Goal: Complete application form: Complete application form

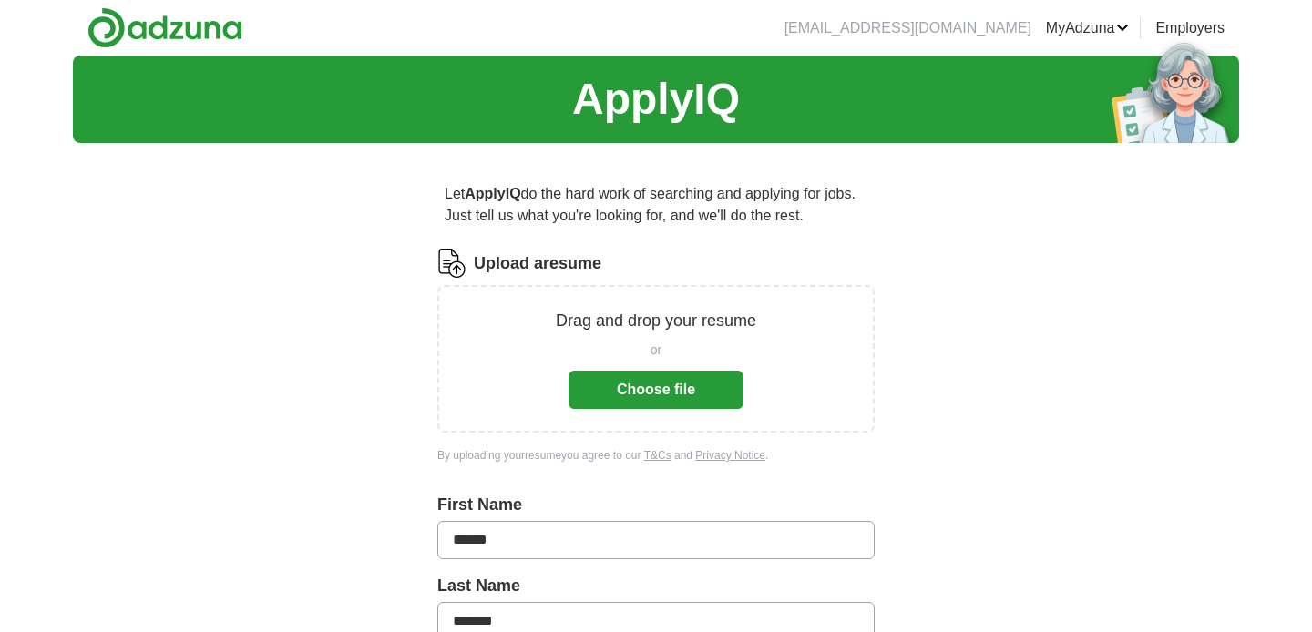
scroll to position [184, 0]
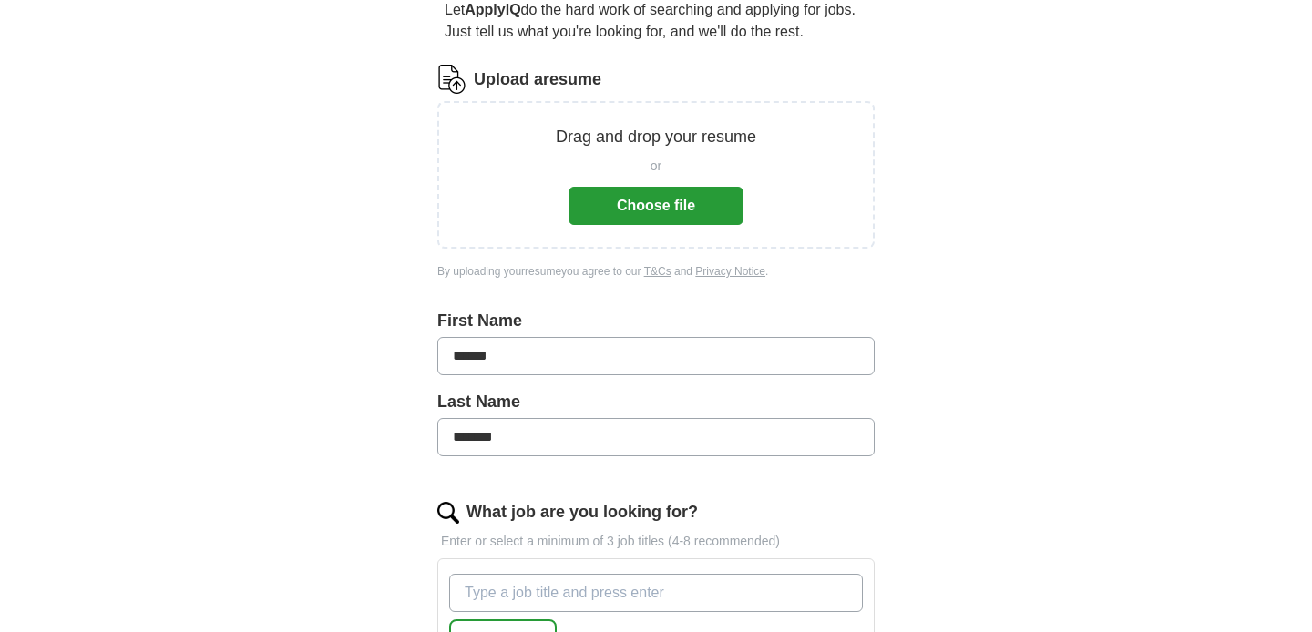
click at [696, 208] on button "Choose file" at bounding box center [656, 206] width 175 height 38
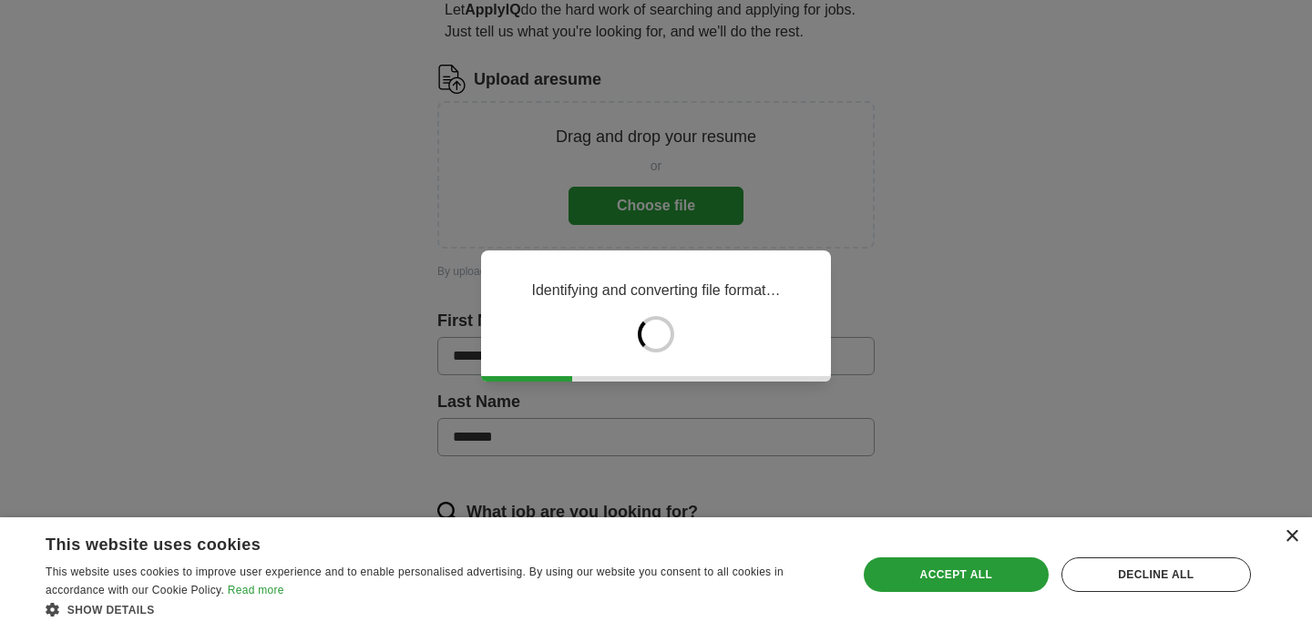
click at [1290, 536] on div "×" at bounding box center [1292, 537] width 14 height 14
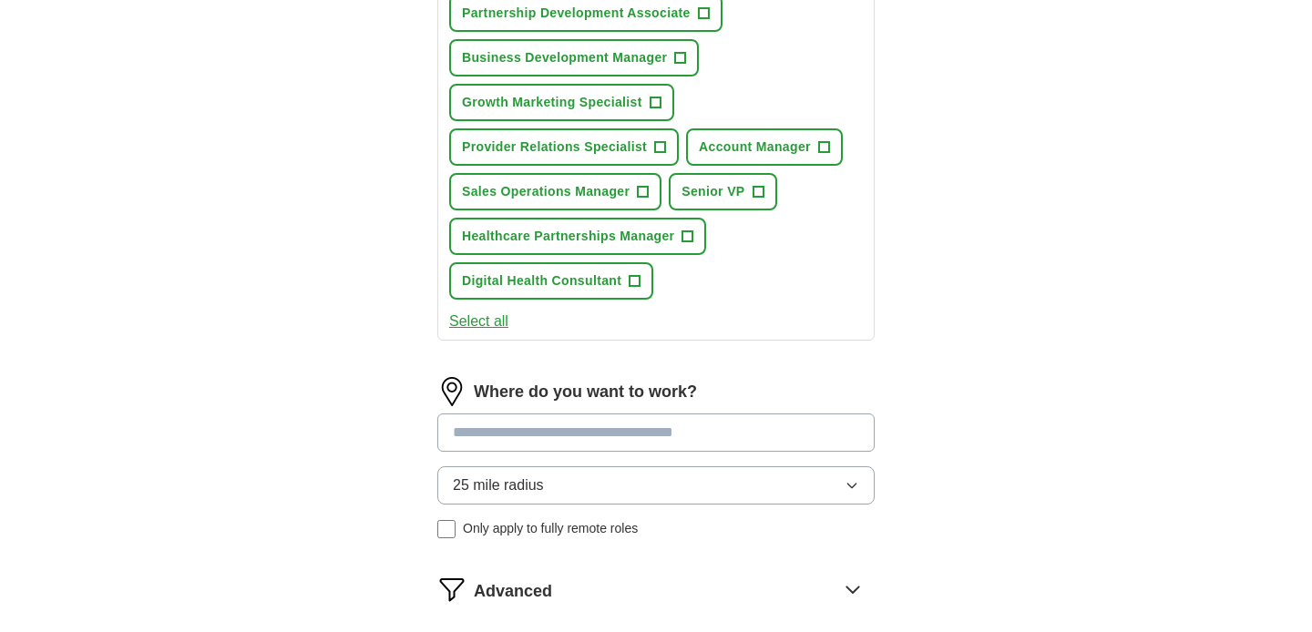
scroll to position [789, 0]
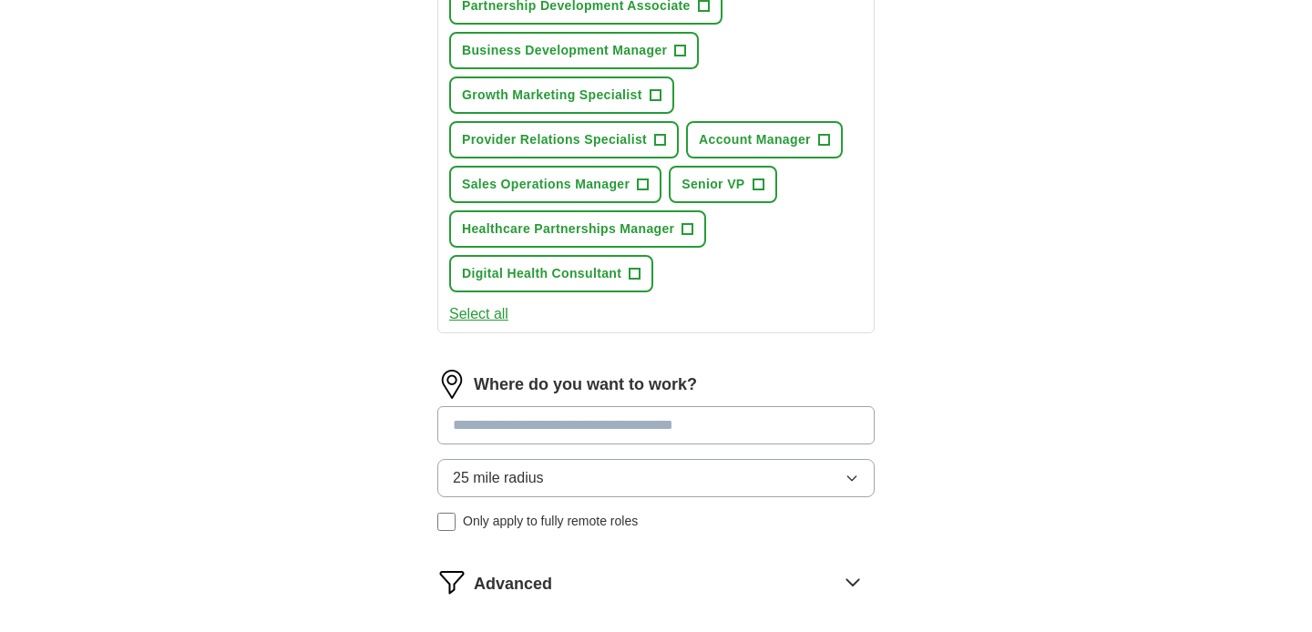
click at [495, 317] on button "Select all" at bounding box center [478, 314] width 59 height 22
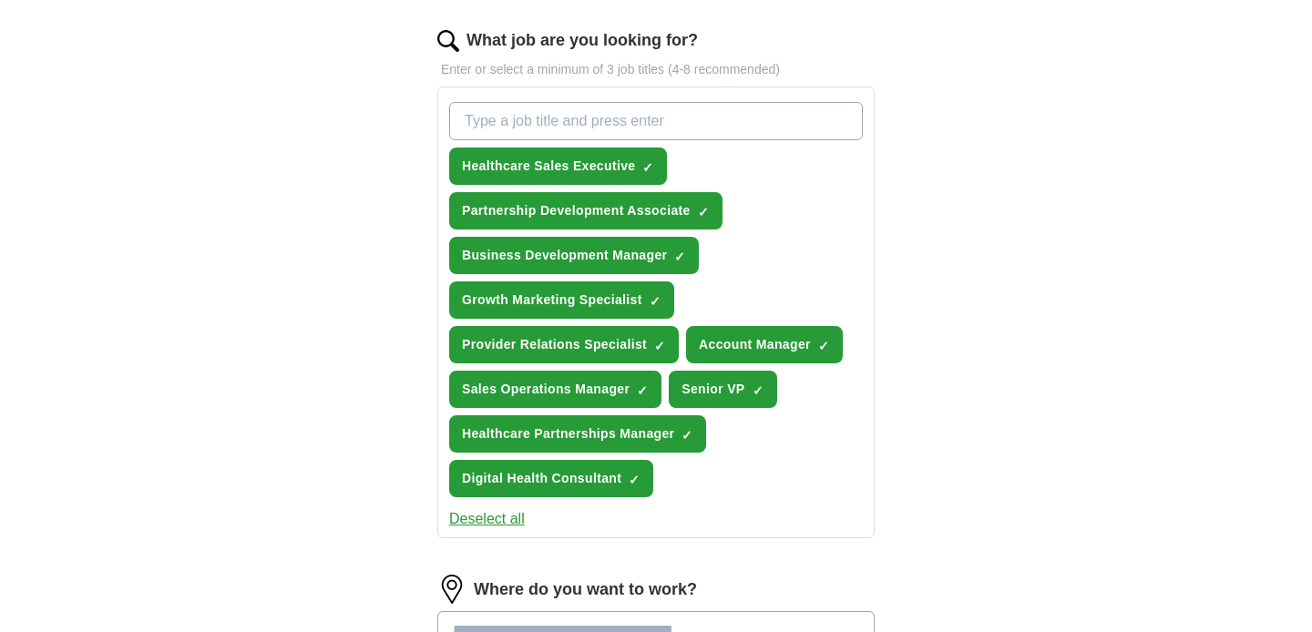
scroll to position [582, 0]
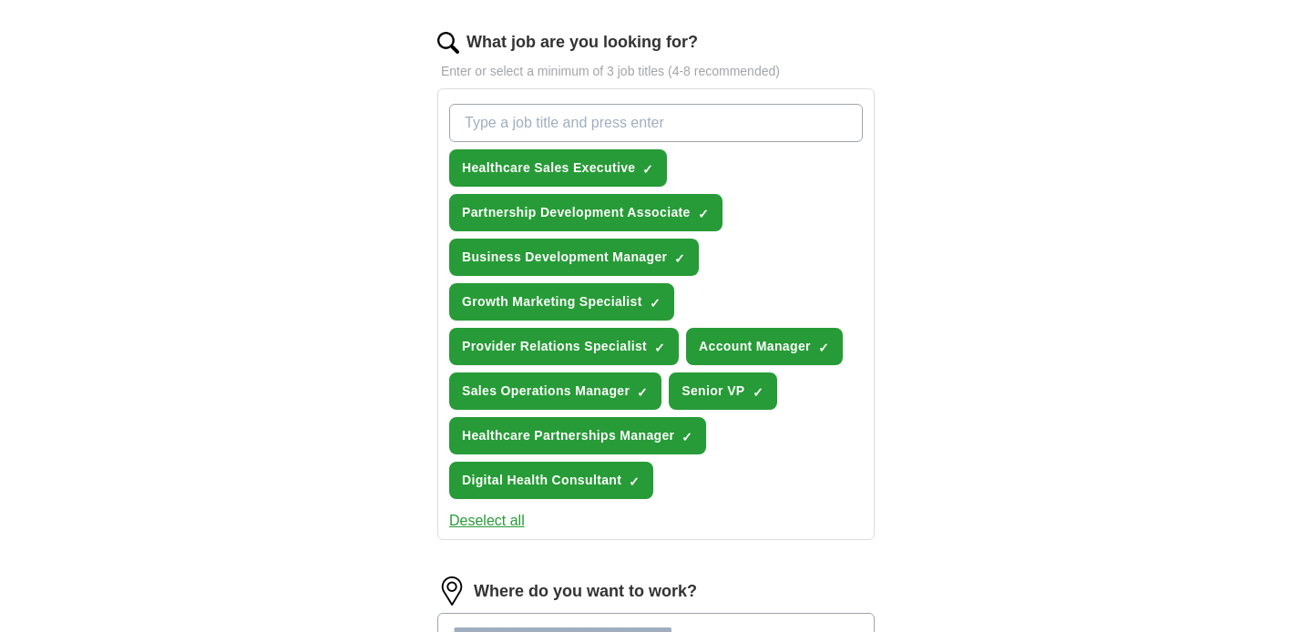
click at [184, 302] on div "ApplyIQ Let ApplyIQ do the hard work of searching and applying for jobs. Just t…" at bounding box center [656, 204] width 1166 height 1462
click at [484, 118] on input "What job are you looking for?" at bounding box center [656, 123] width 414 height 38
click at [368, 333] on div "Let ApplyIQ do the hard work of searching and applying for jobs. Just tell us w…" at bounding box center [656, 255] width 583 height 1360
click at [488, 517] on button "Deselect all" at bounding box center [487, 521] width 76 height 22
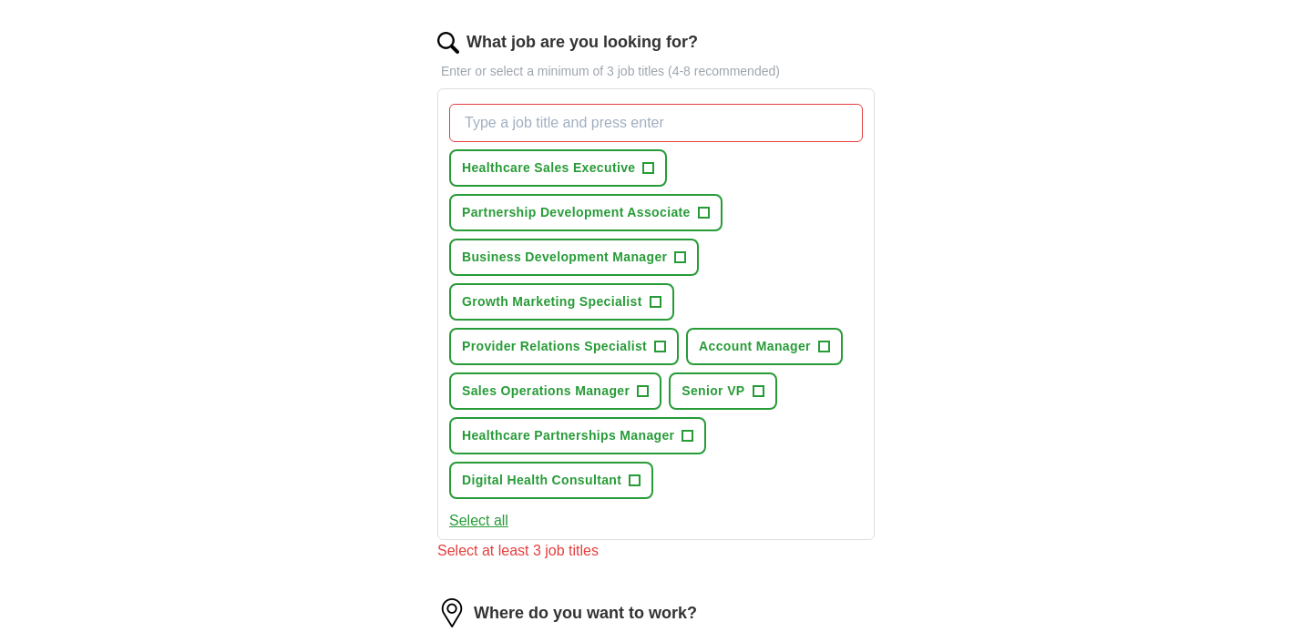
click at [541, 95] on div "Healthcare Sales Executive + Partnership Development Associate + Business Devel…" at bounding box center [655, 314] width 437 height 452
click at [525, 115] on input "What job are you looking for?" at bounding box center [656, 123] width 414 height 38
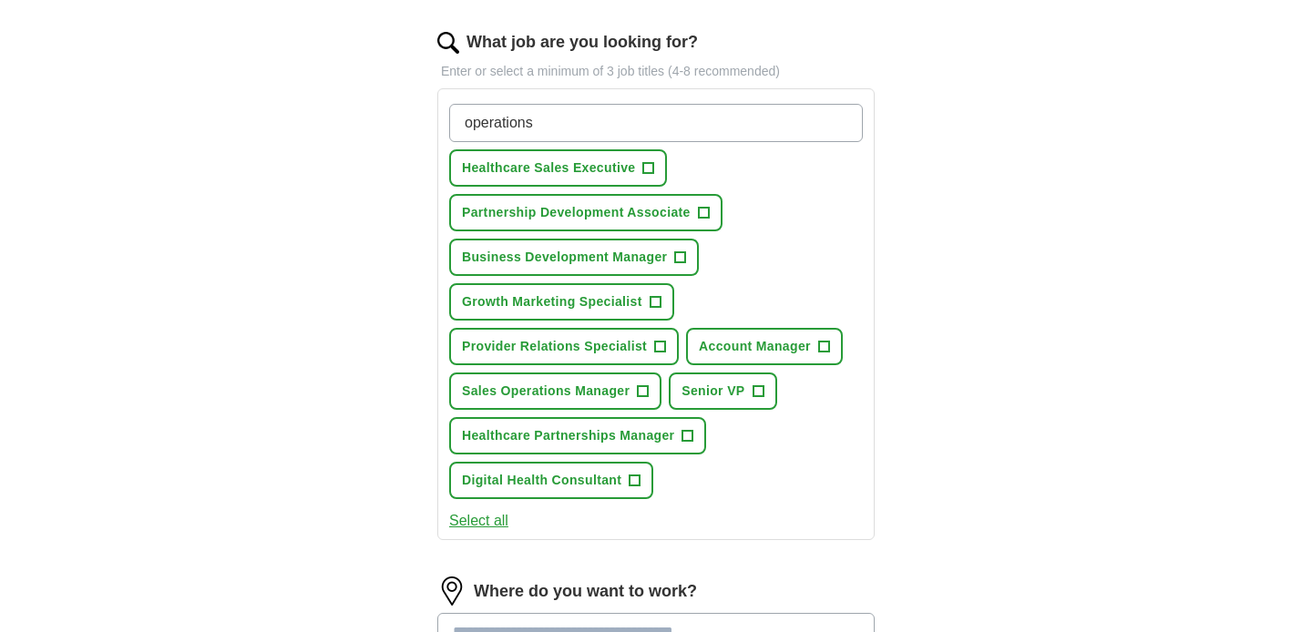
drag, startPoint x: 576, startPoint y: 125, endPoint x: 340, endPoint y: 125, distance: 236.0
click at [340, 125] on div "ApplyIQ Let ApplyIQ do the hard work of searching and applying for jobs. Just t…" at bounding box center [656, 204] width 1166 height 1462
type input "clinical operations"
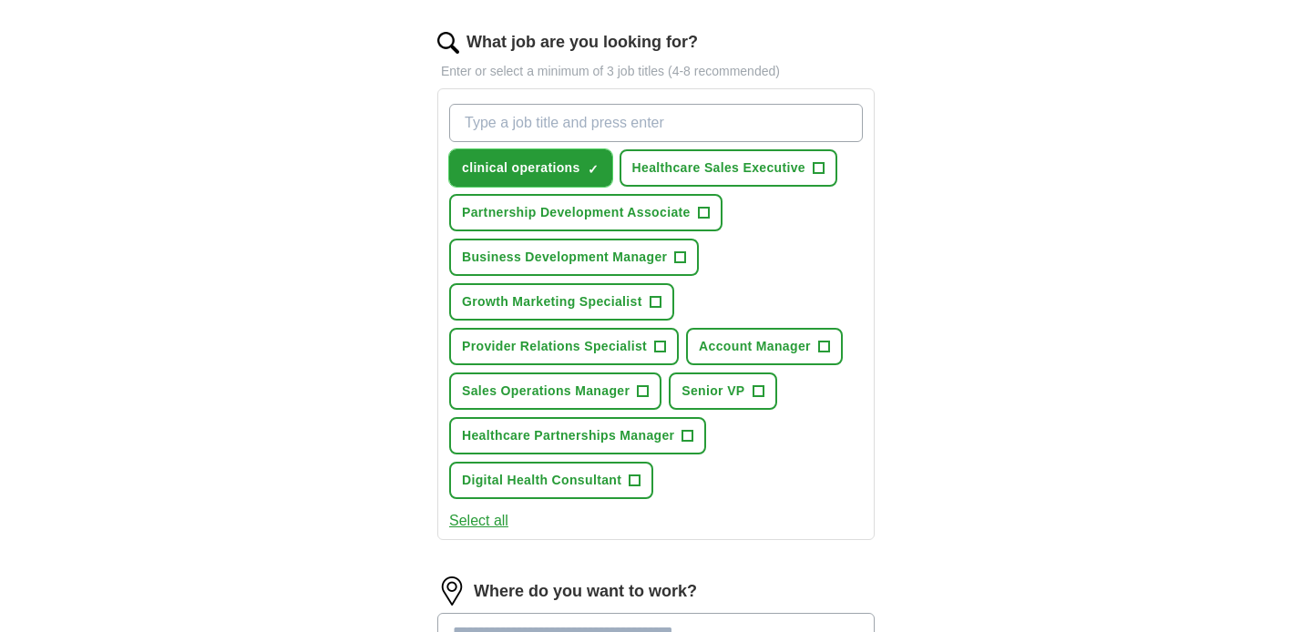
click at [0, 0] on span "×" at bounding box center [0, 0] width 0 height 0
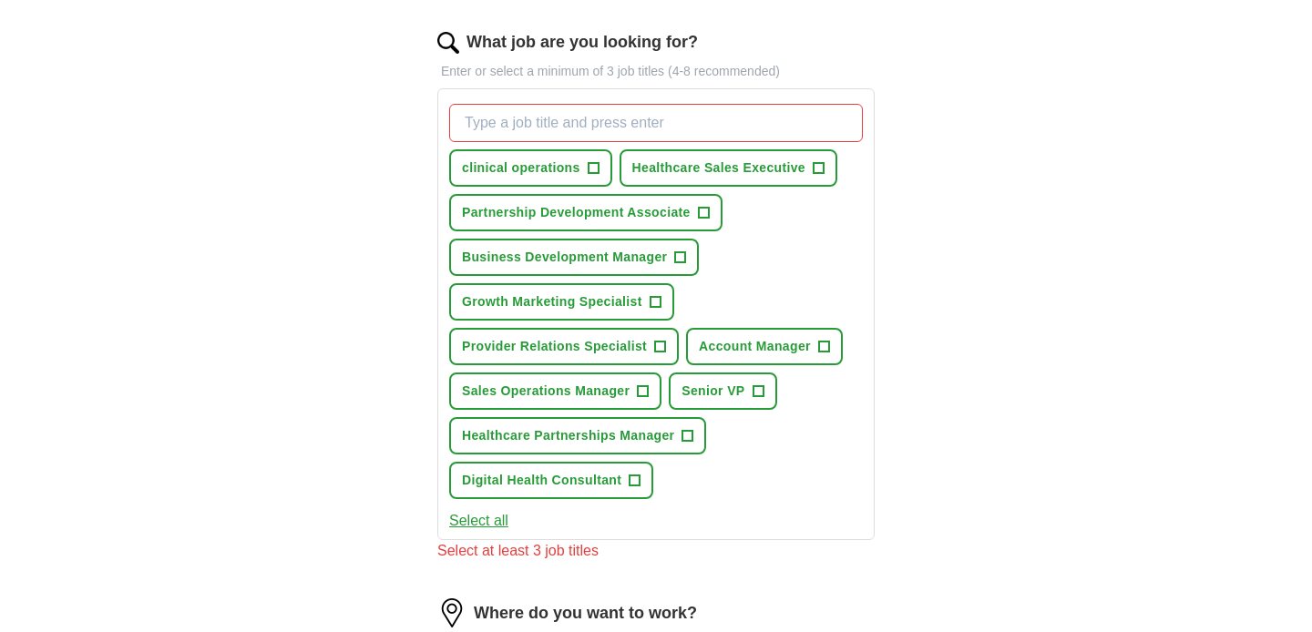
click at [521, 118] on input "What job are you looking for?" at bounding box center [656, 123] width 414 height 38
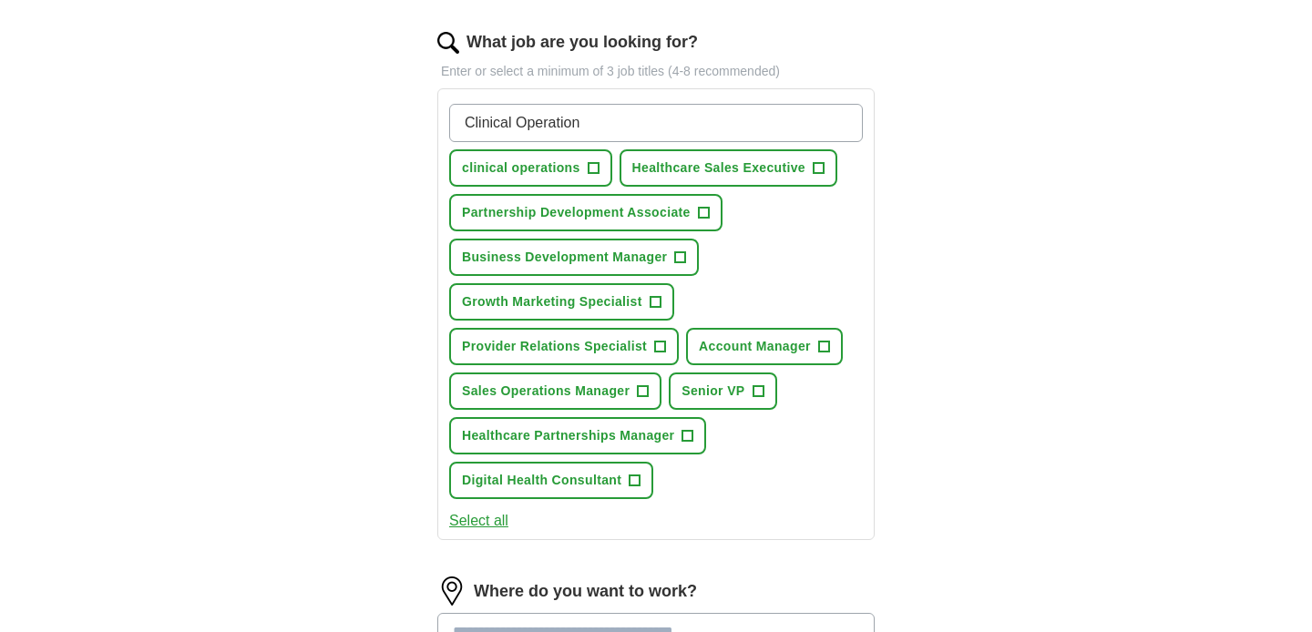
type input "Clinical Operations"
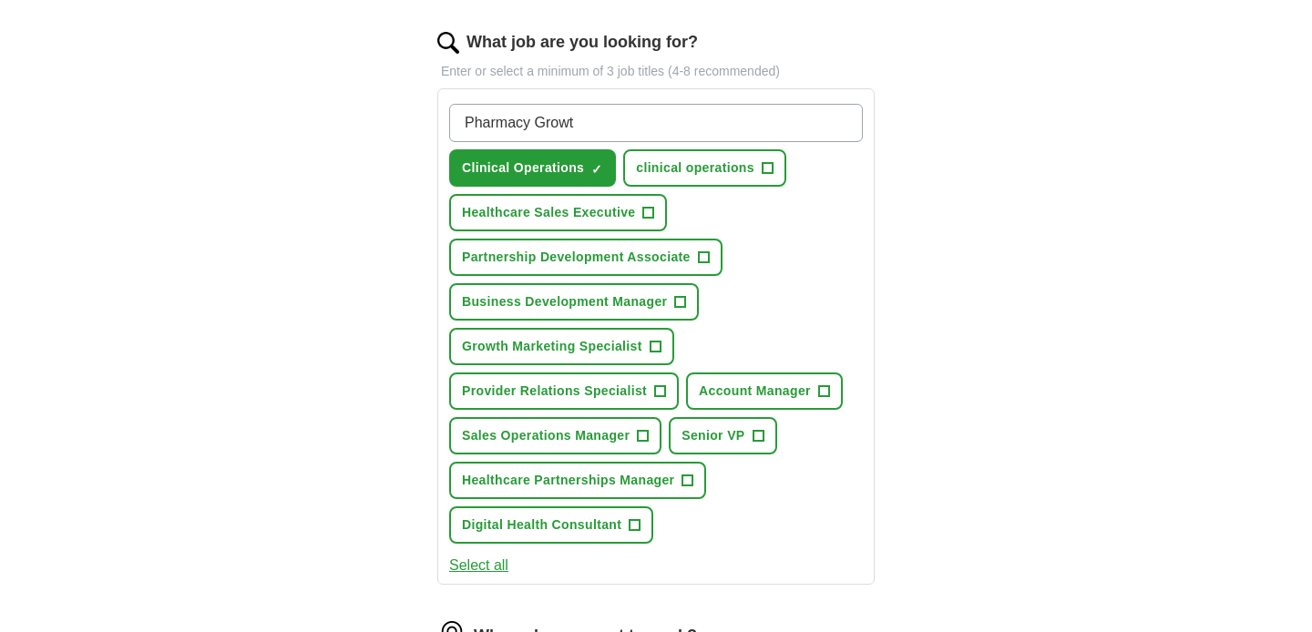
type input "Pharmacy Growth"
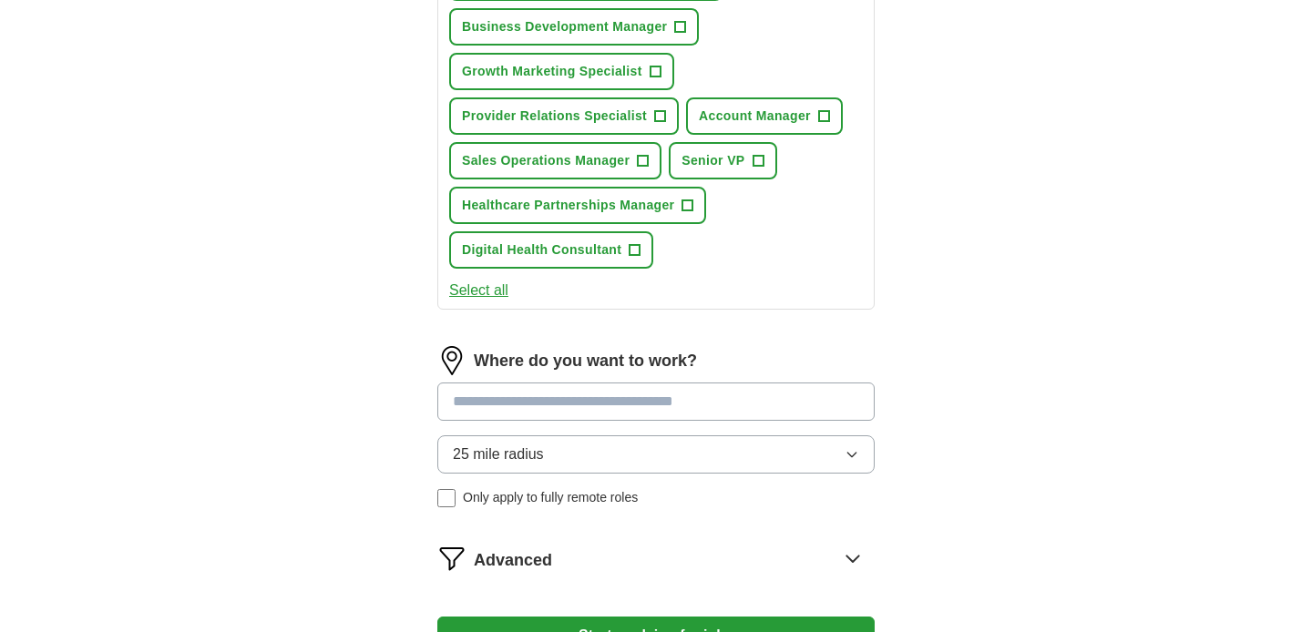
scroll to position [862, 0]
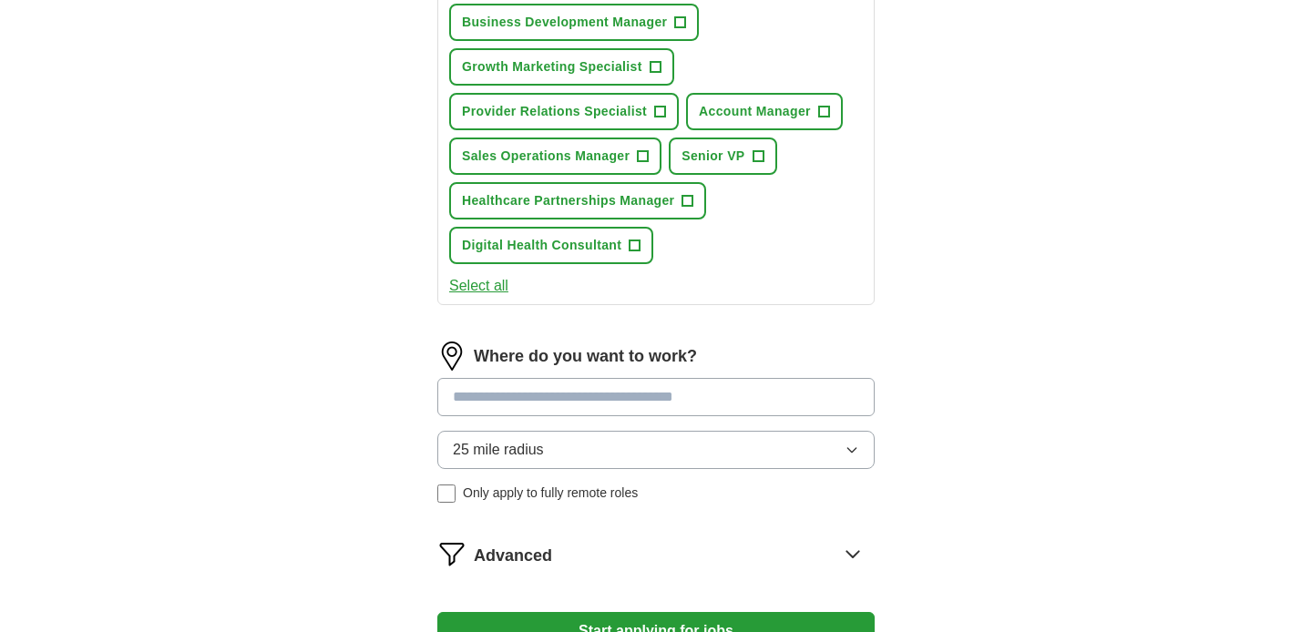
click at [595, 401] on input at bounding box center [655, 397] width 437 height 38
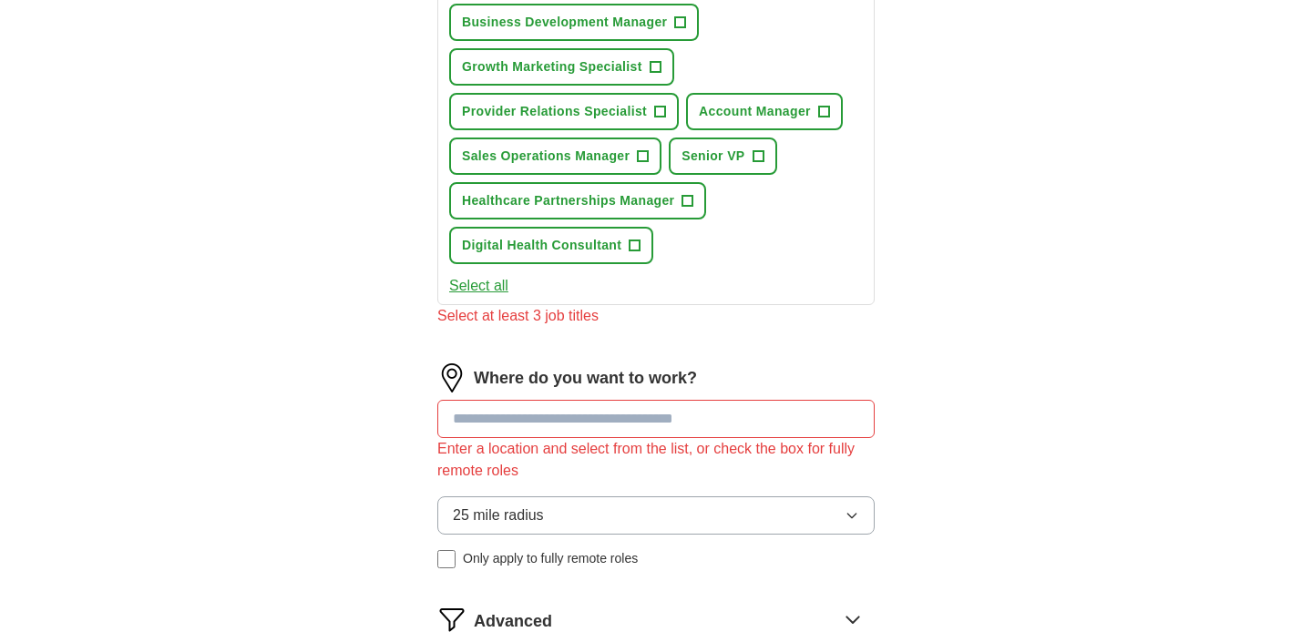
click at [491, 492] on div "Where do you want to work? Enter a location and select from the list, or check …" at bounding box center [655, 474] width 437 height 220
click at [506, 512] on span "25 mile radius" at bounding box center [498, 516] width 91 height 22
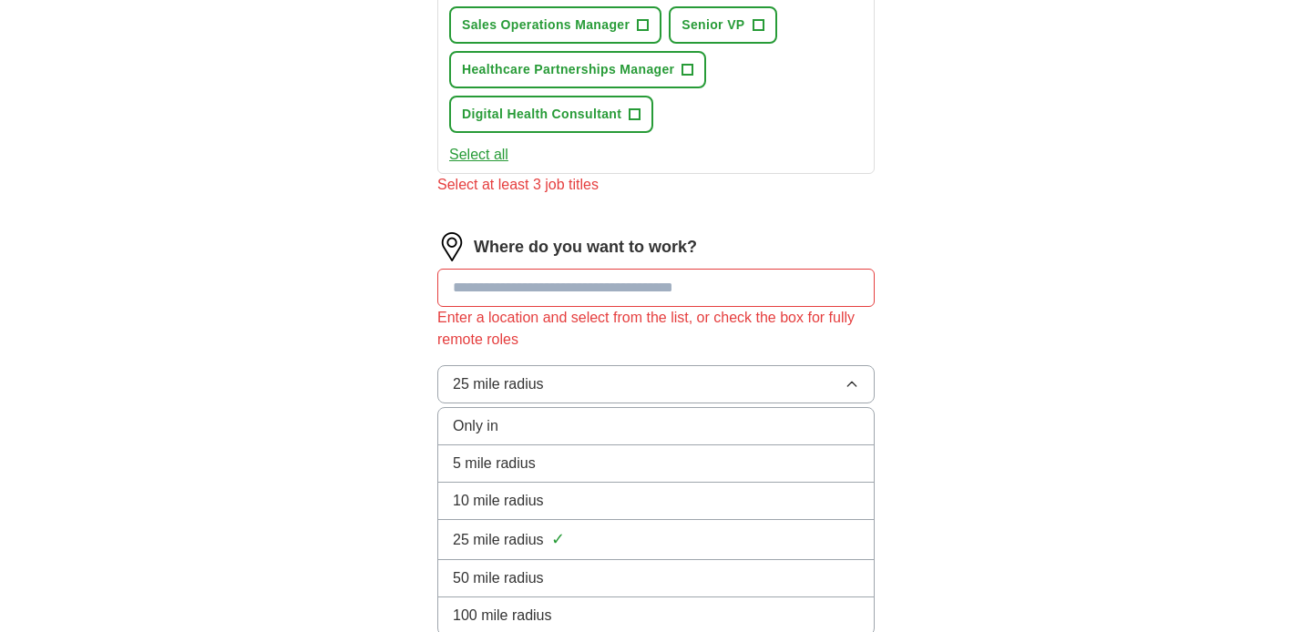
scroll to position [1001, 0]
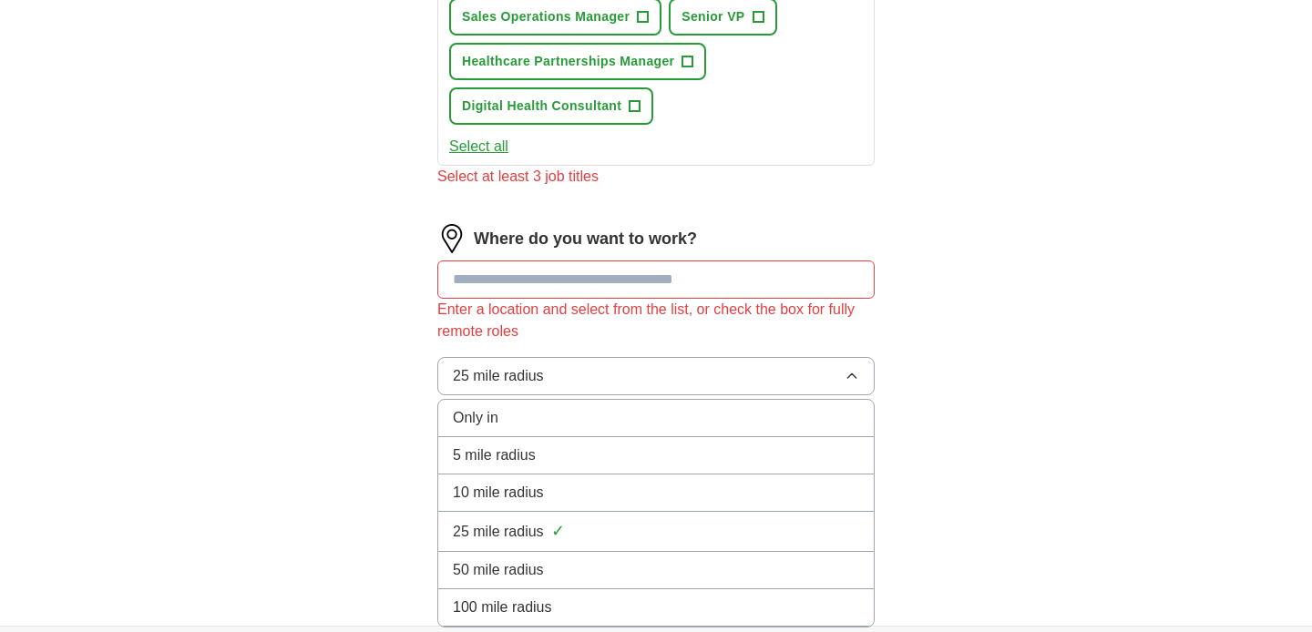
click at [533, 527] on span "25 mile radius" at bounding box center [498, 532] width 91 height 22
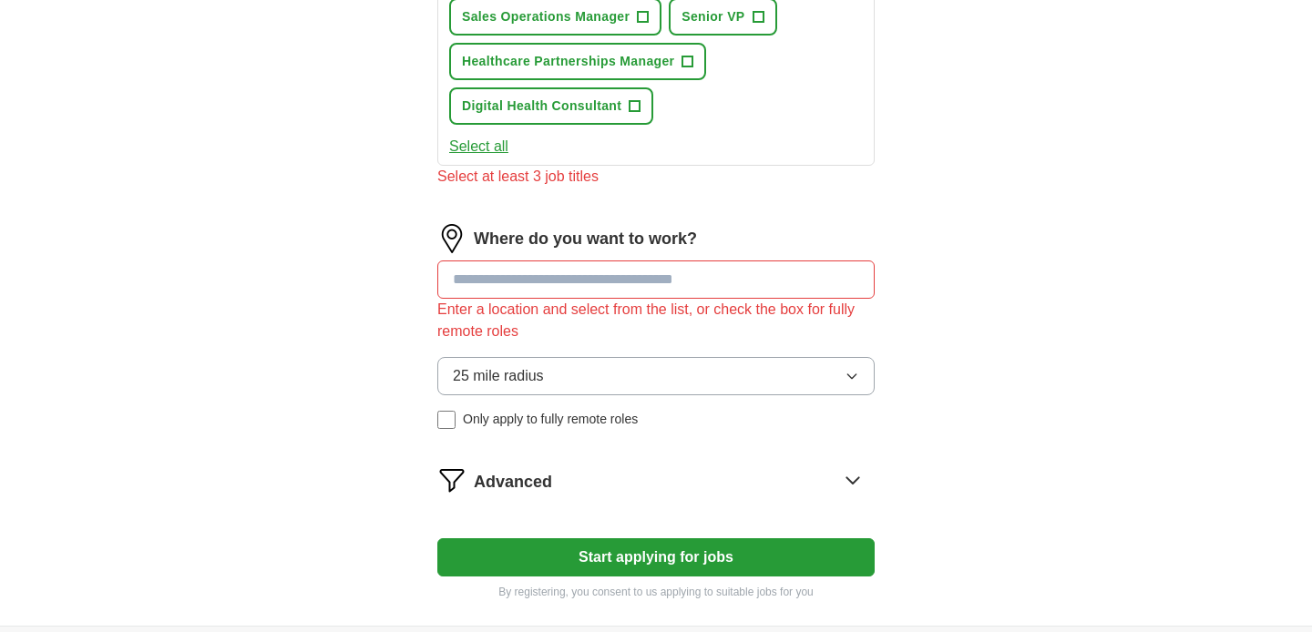
click at [606, 289] on input at bounding box center [655, 280] width 437 height 38
type input "**********"
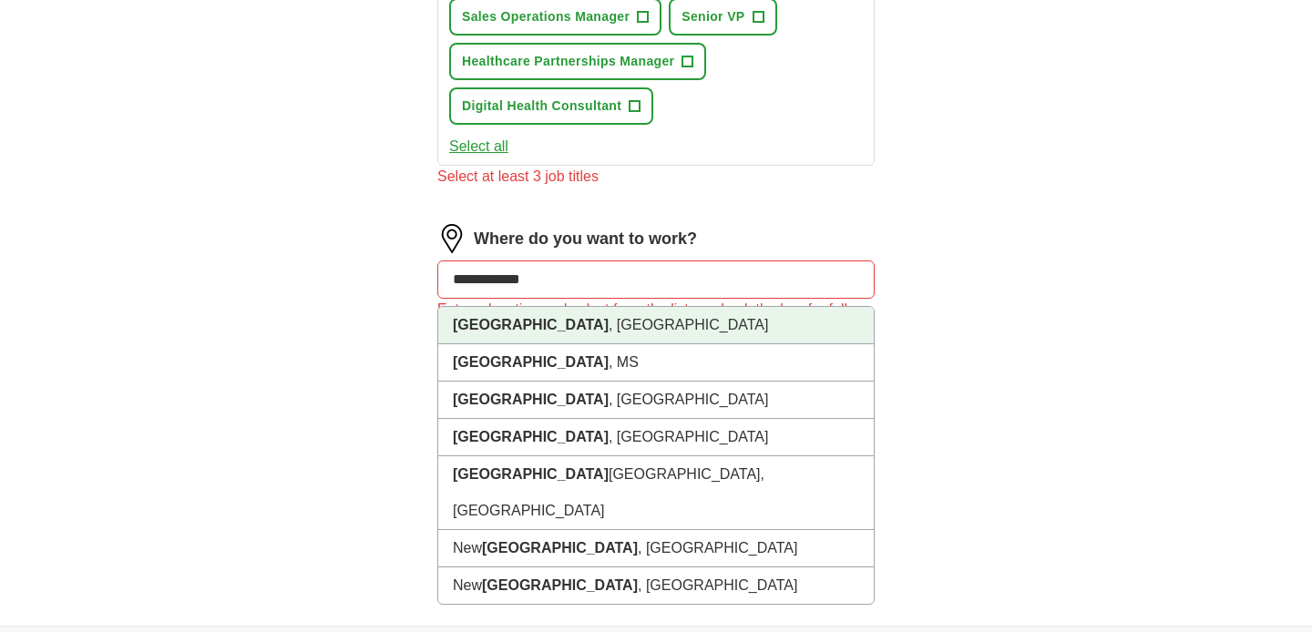
click at [584, 325] on li "[GEOGRAPHIC_DATA] , [GEOGRAPHIC_DATA]" at bounding box center [656, 325] width 436 height 37
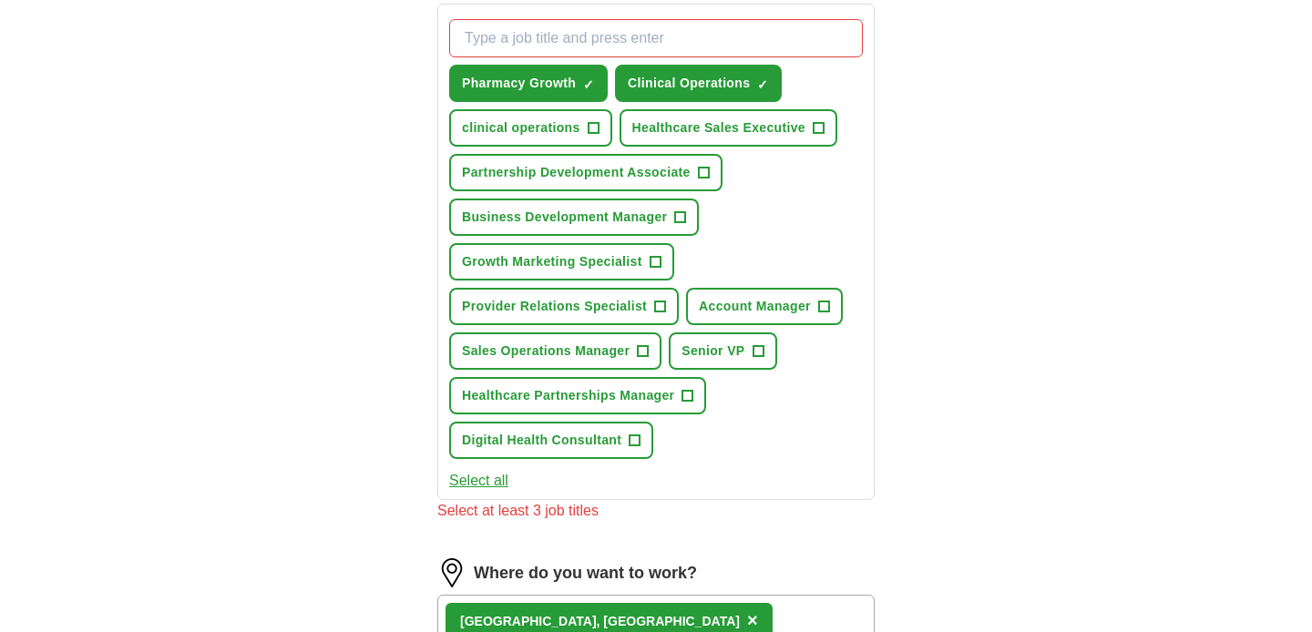
scroll to position [666, 0]
click at [471, 485] on button "Select all" at bounding box center [478, 482] width 59 height 22
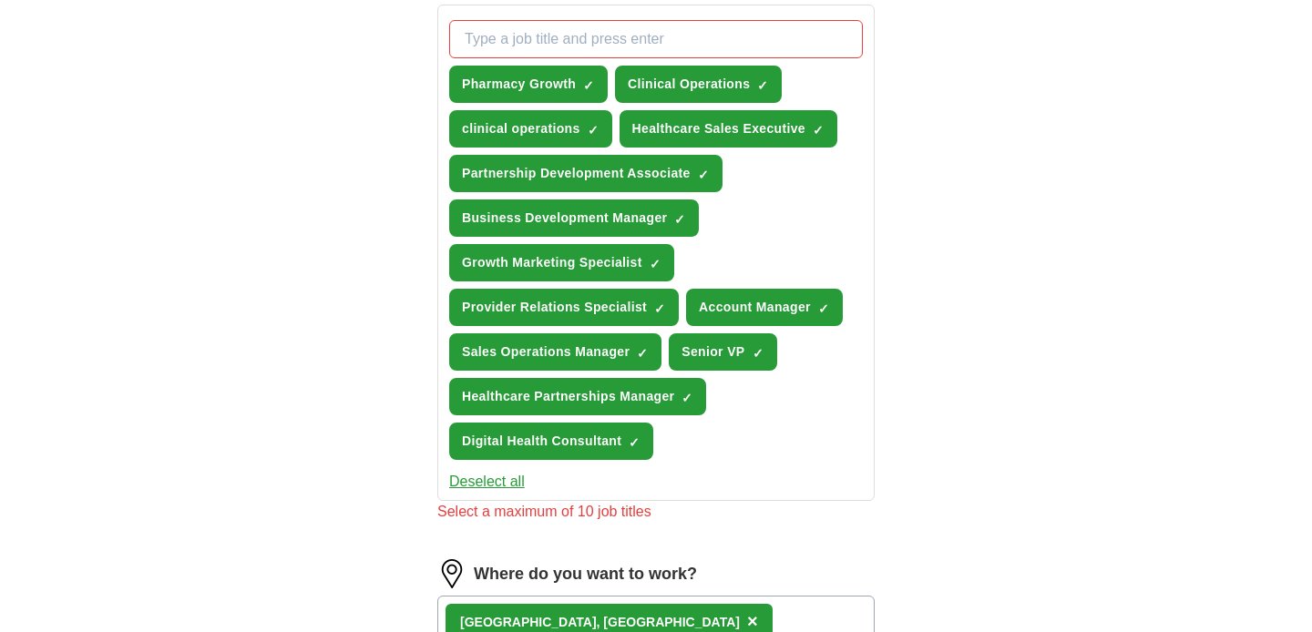
click at [271, 228] on div "ApplyIQ Let ApplyIQ do the hard work of searching and applying for jobs. Just t…" at bounding box center [656, 160] width 1166 height 1543
click at [494, 487] on button "Deselect all" at bounding box center [487, 482] width 76 height 22
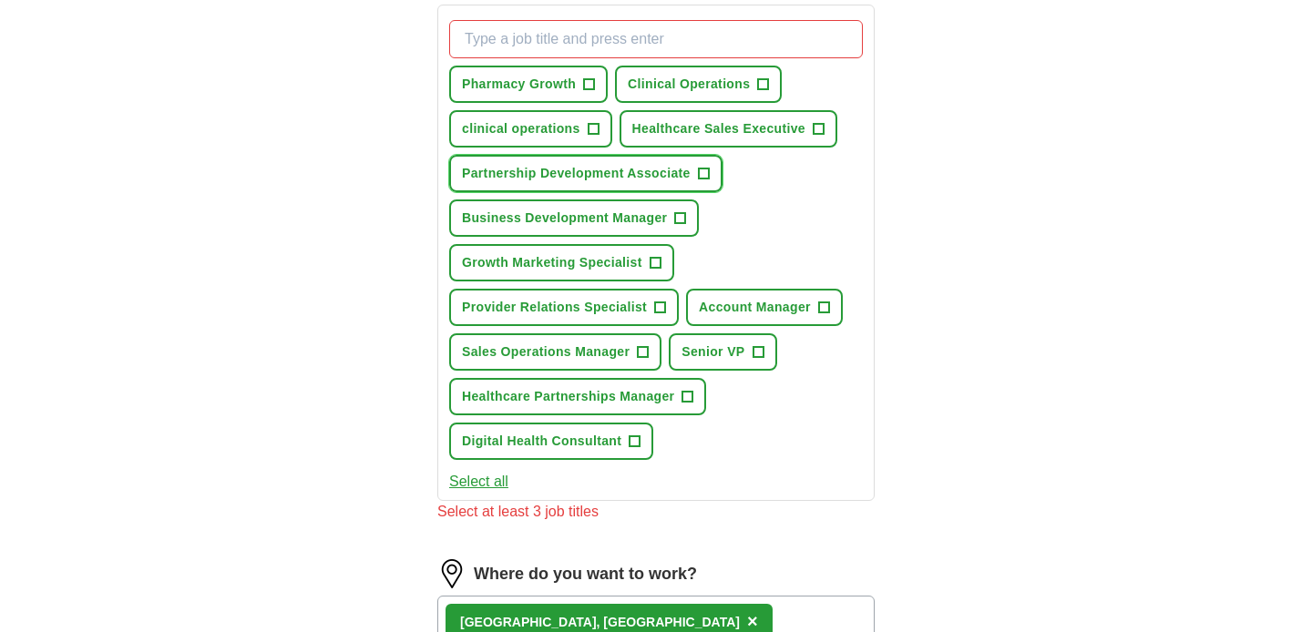
click at [695, 168] on button "Partnership Development Associate +" at bounding box center [585, 173] width 273 height 37
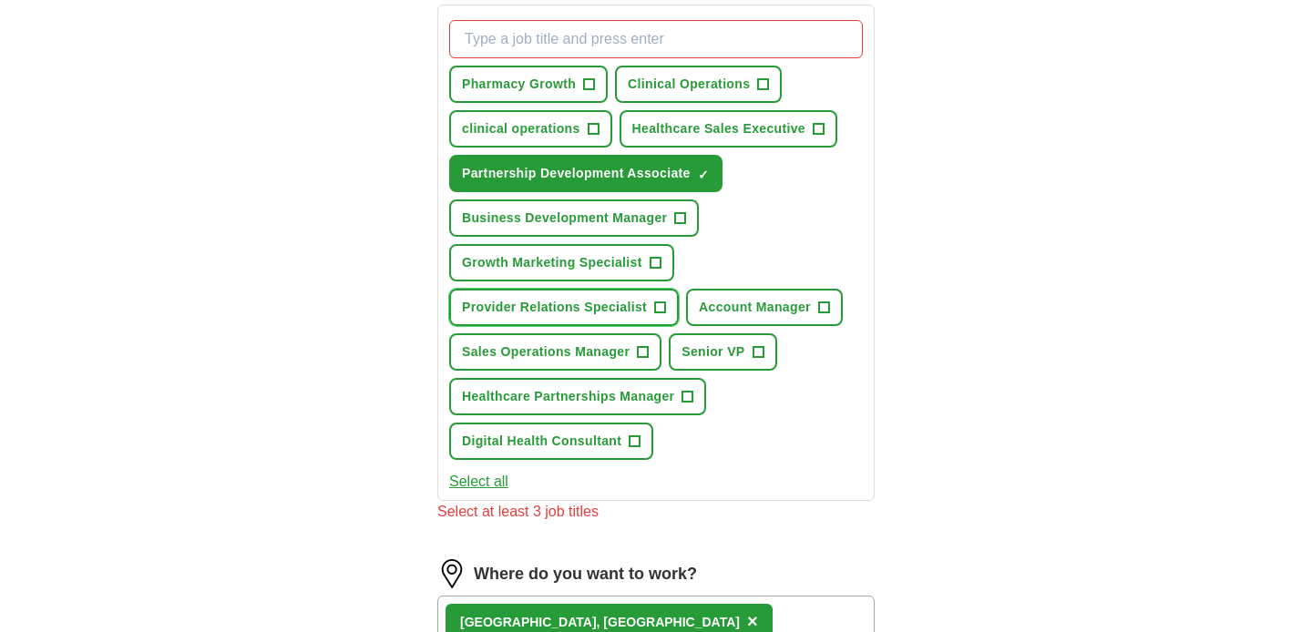
click at [655, 311] on span "+" at bounding box center [660, 308] width 11 height 15
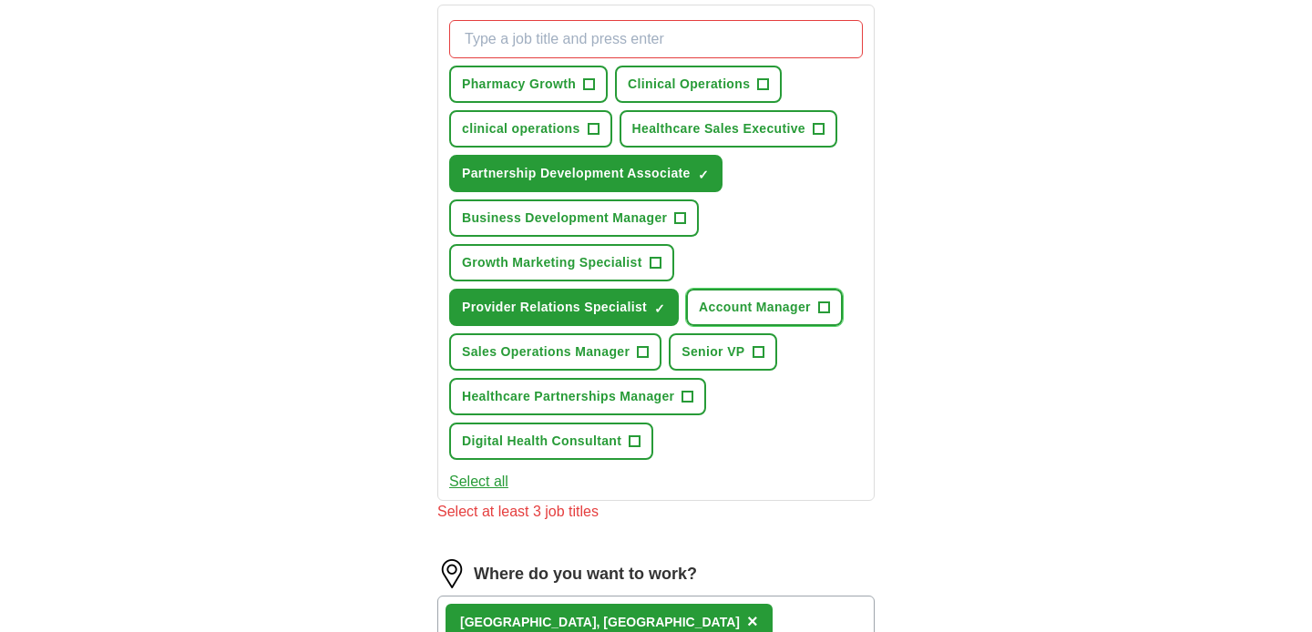
click at [775, 308] on span "Account Manager" at bounding box center [755, 307] width 112 height 19
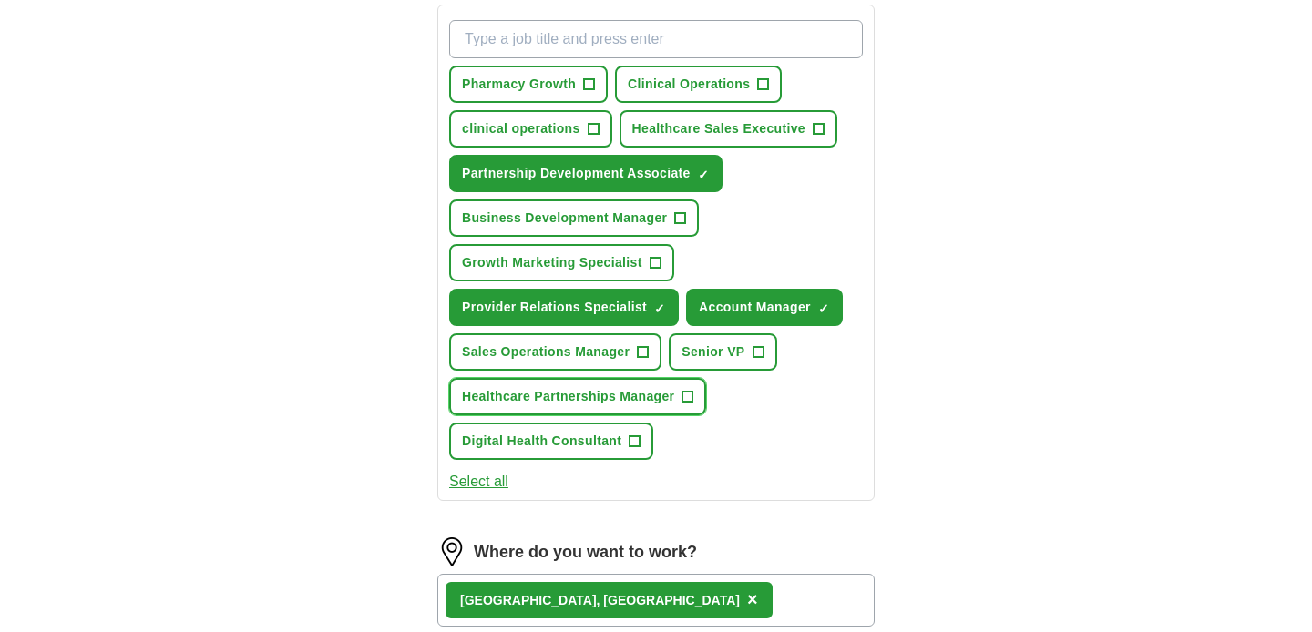
click at [586, 409] on button "Healthcare Partnerships Manager +" at bounding box center [577, 396] width 257 height 37
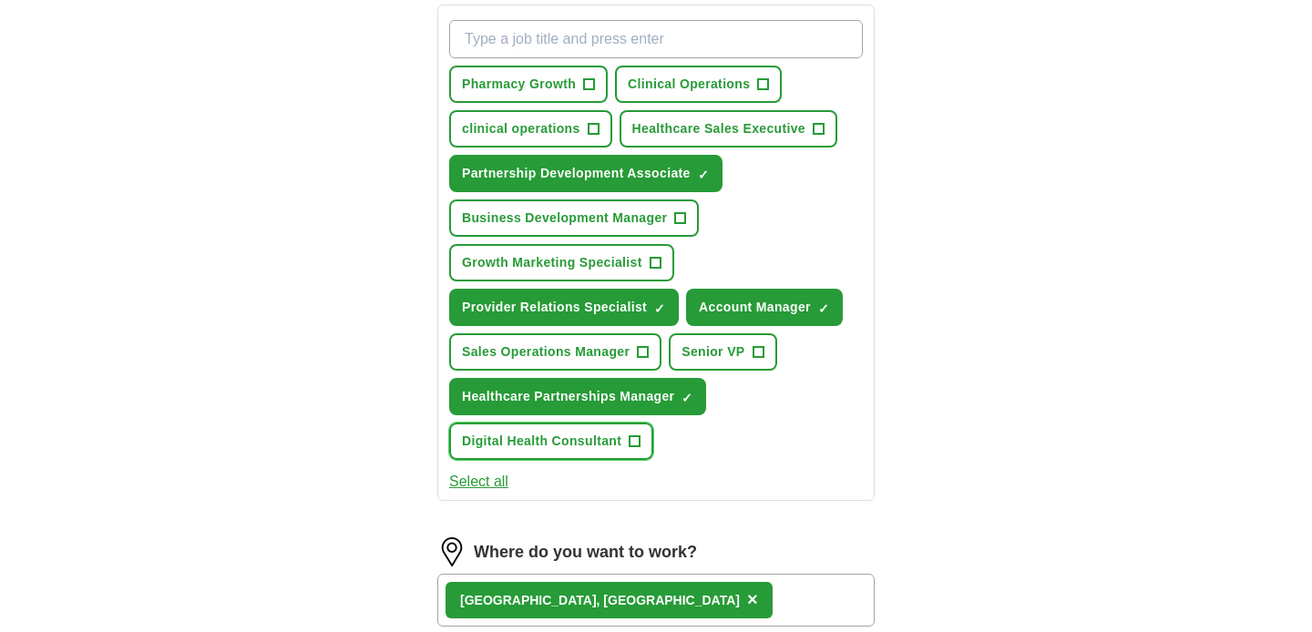
click at [570, 447] on span "Digital Health Consultant" at bounding box center [541, 441] width 159 height 19
click at [765, 119] on span "Healthcare Sales Executive" at bounding box center [718, 128] width 173 height 19
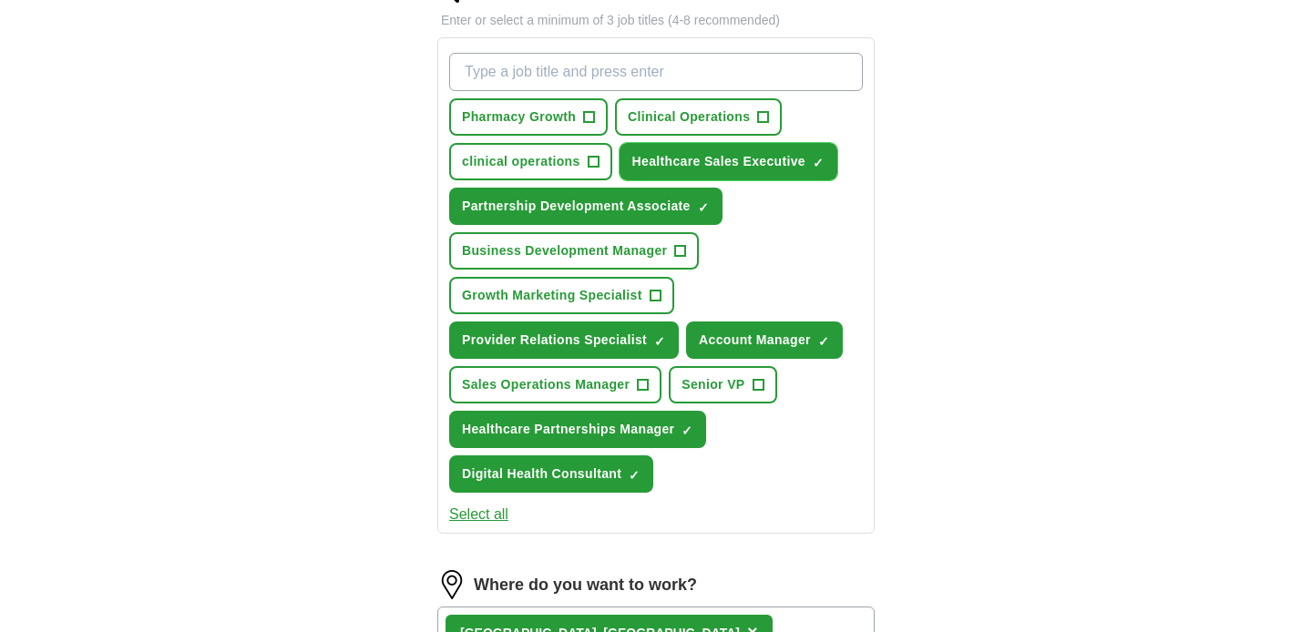
scroll to position [634, 0]
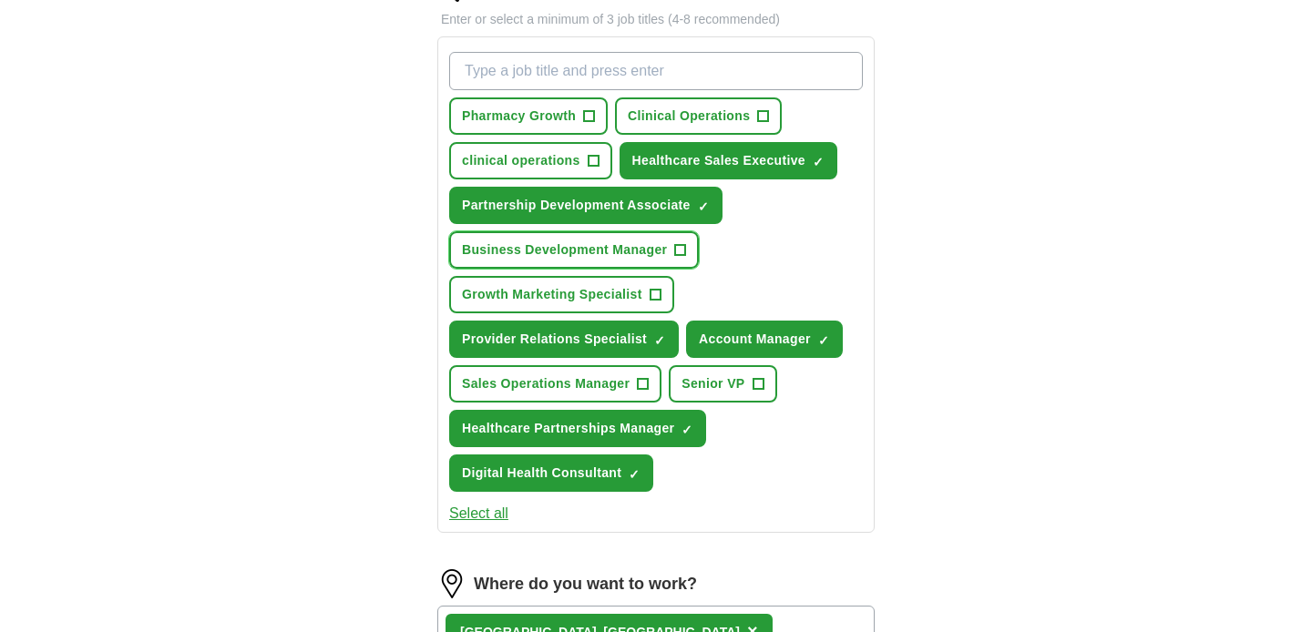
click at [657, 256] on span "Business Development Manager" at bounding box center [564, 250] width 205 height 19
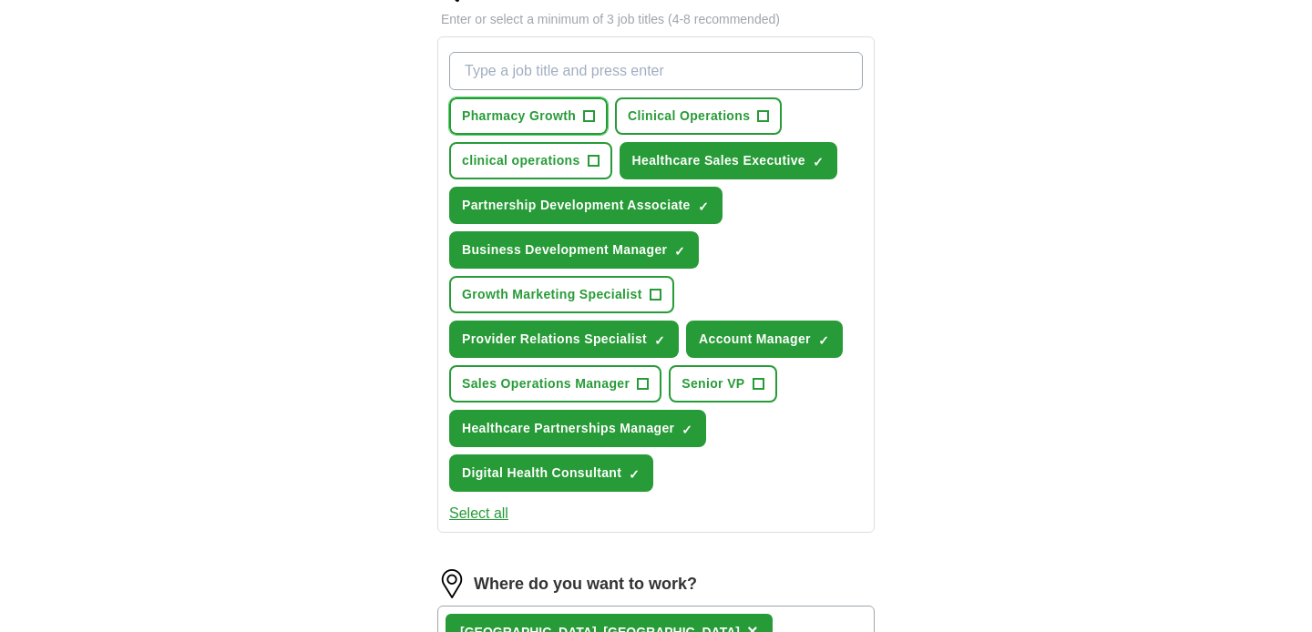
click at [581, 108] on button "Pharmacy Growth +" at bounding box center [528, 116] width 159 height 37
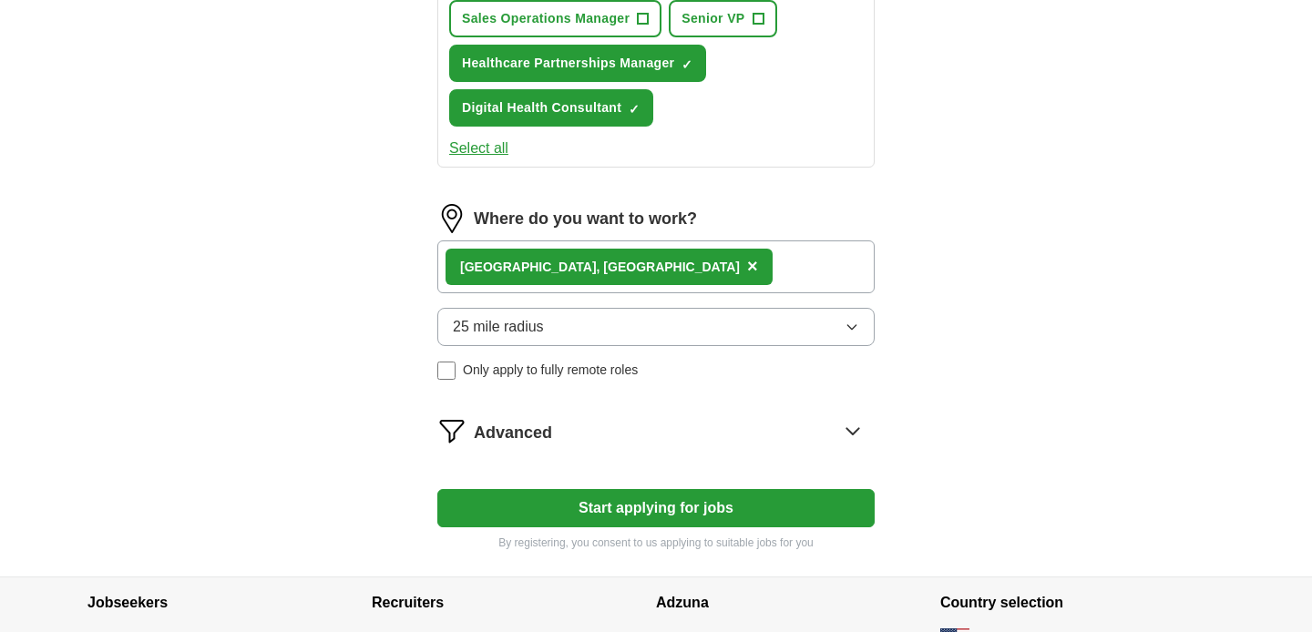
scroll to position [1128, 0]
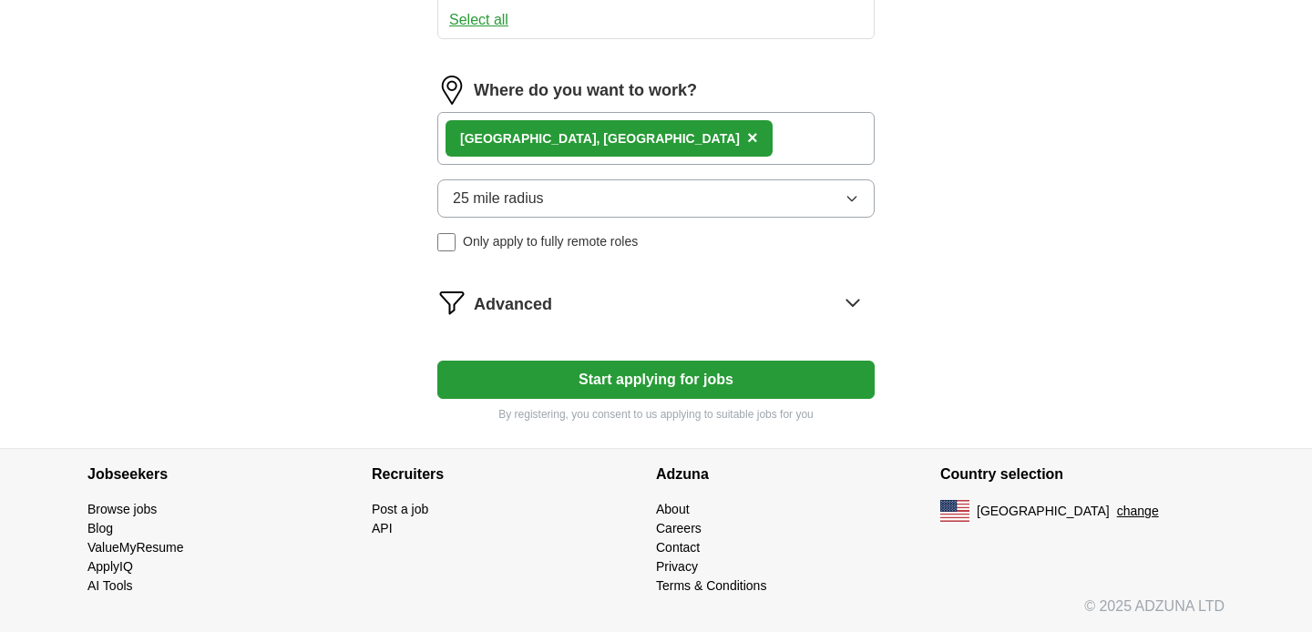
click at [791, 314] on div "Advanced" at bounding box center [674, 302] width 401 height 29
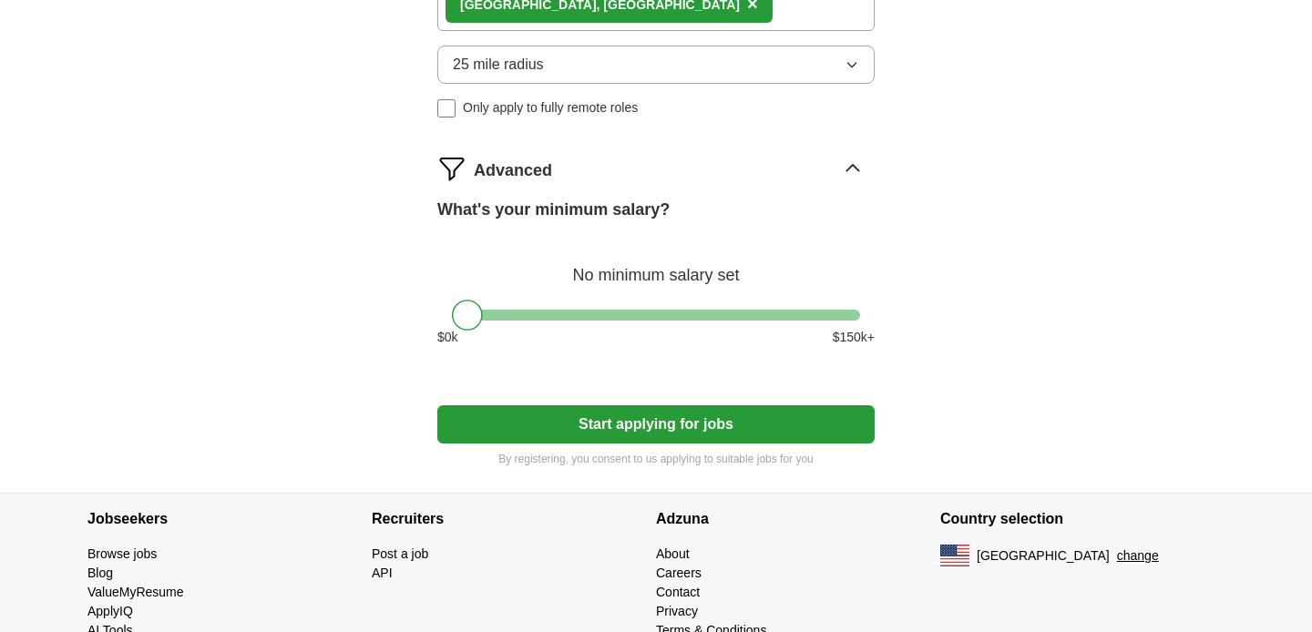
scroll to position [1307, 0]
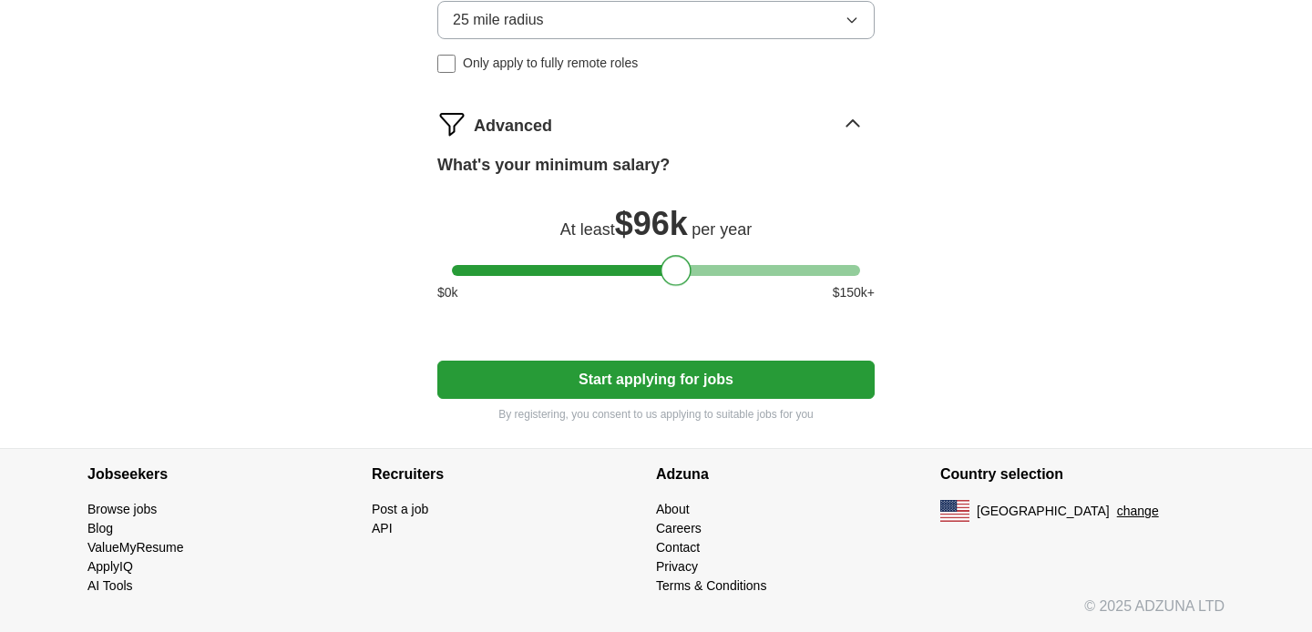
drag, startPoint x: 466, startPoint y: 269, endPoint x: 674, endPoint y: 268, distance: 208.7
click at [674, 268] on div at bounding box center [676, 270] width 31 height 31
click at [611, 382] on button "Start applying for jobs" at bounding box center [655, 380] width 437 height 38
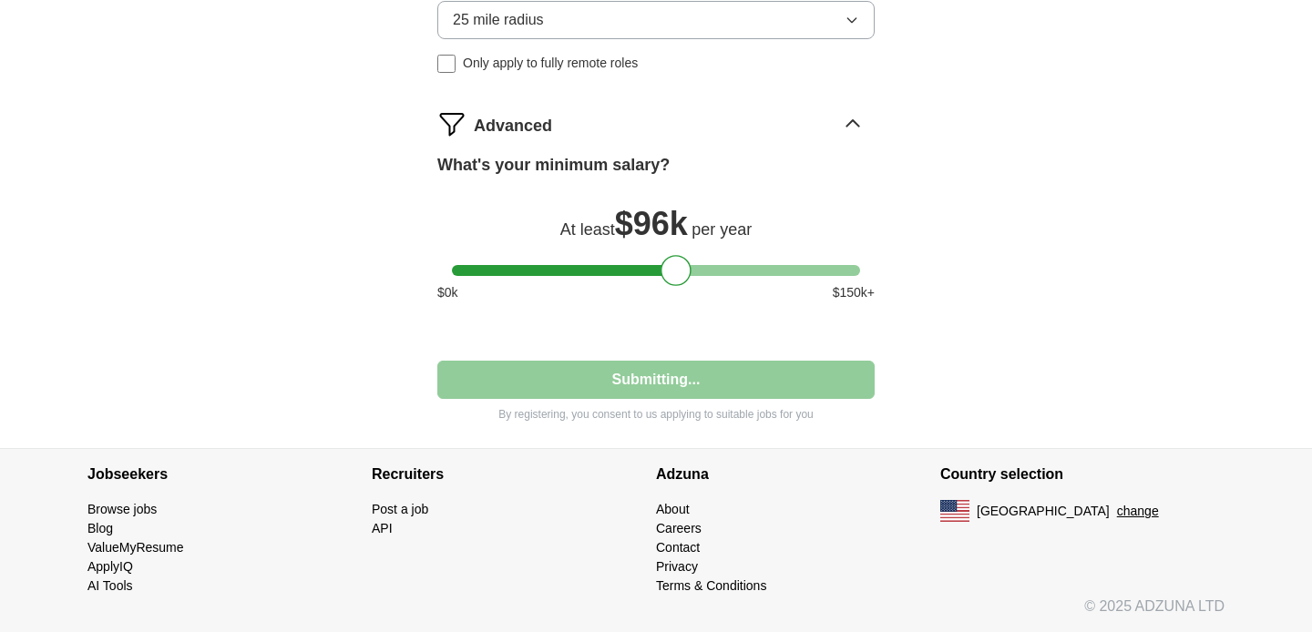
select select "**"
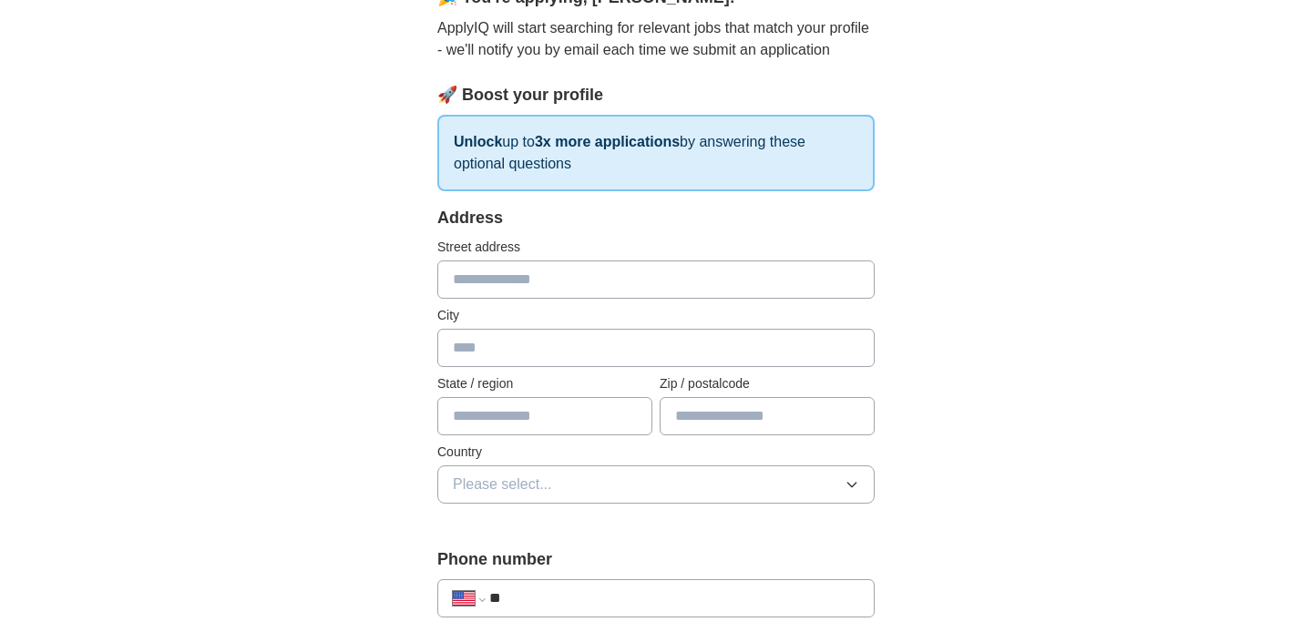
scroll to position [206, 0]
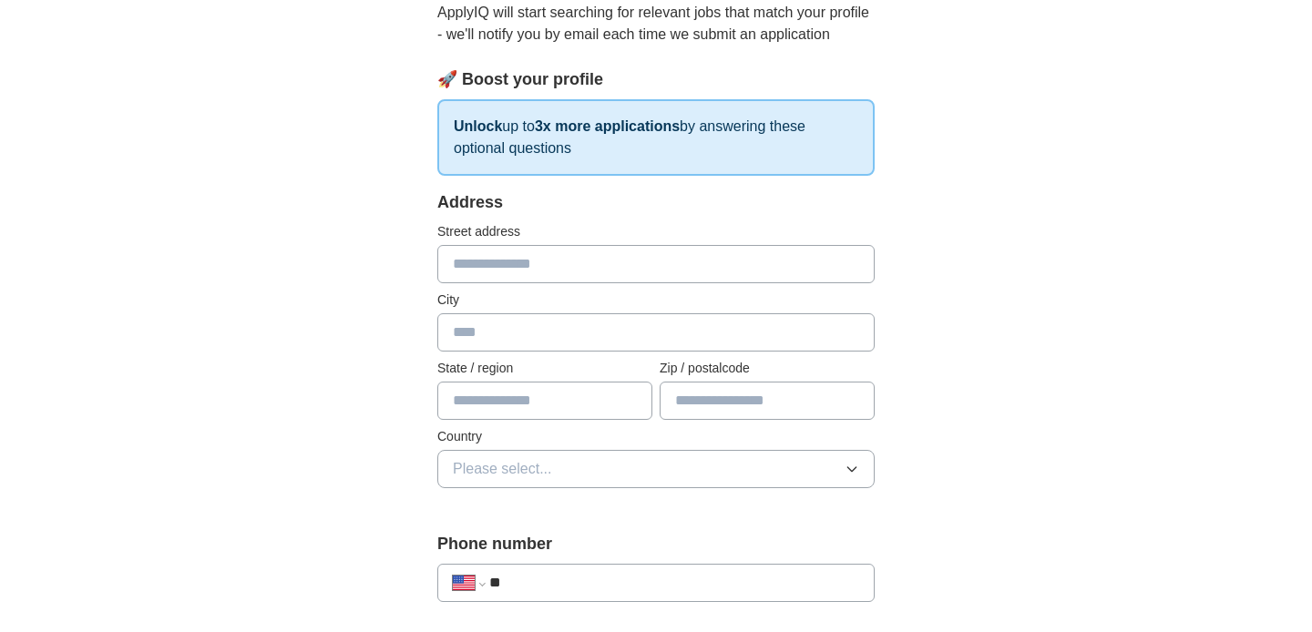
click at [503, 268] on input "text" at bounding box center [655, 264] width 437 height 38
type input "**********"
type input "*********"
type input "**"
type input "*****"
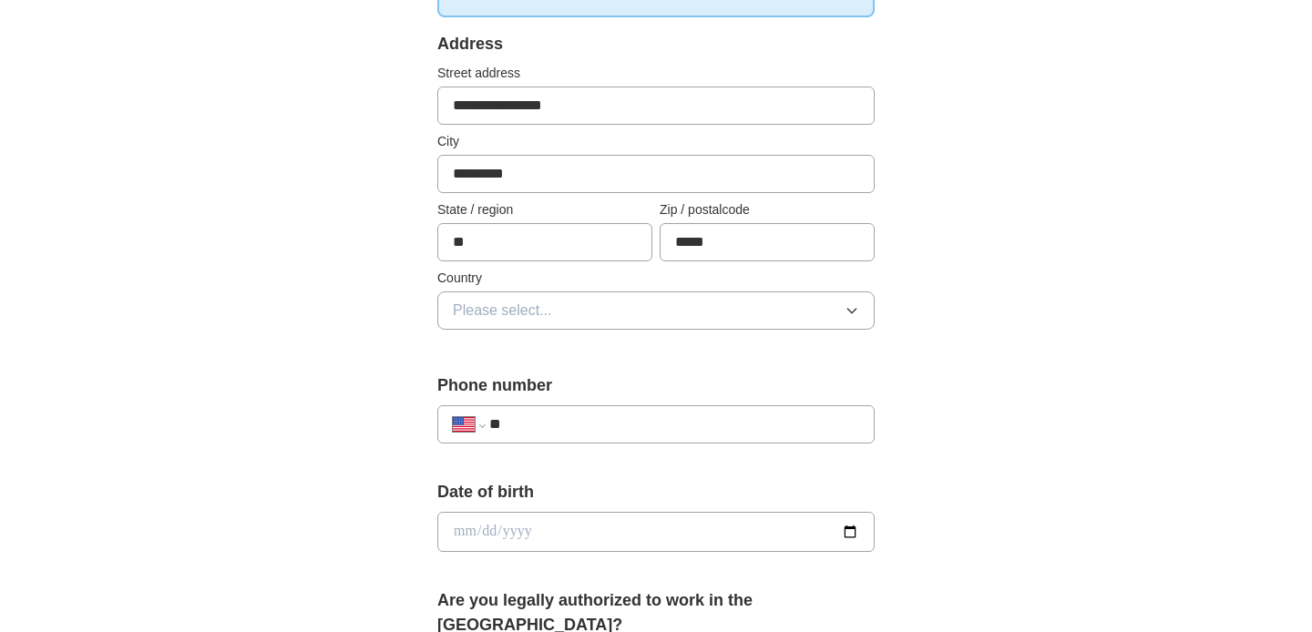
scroll to position [415, 0]
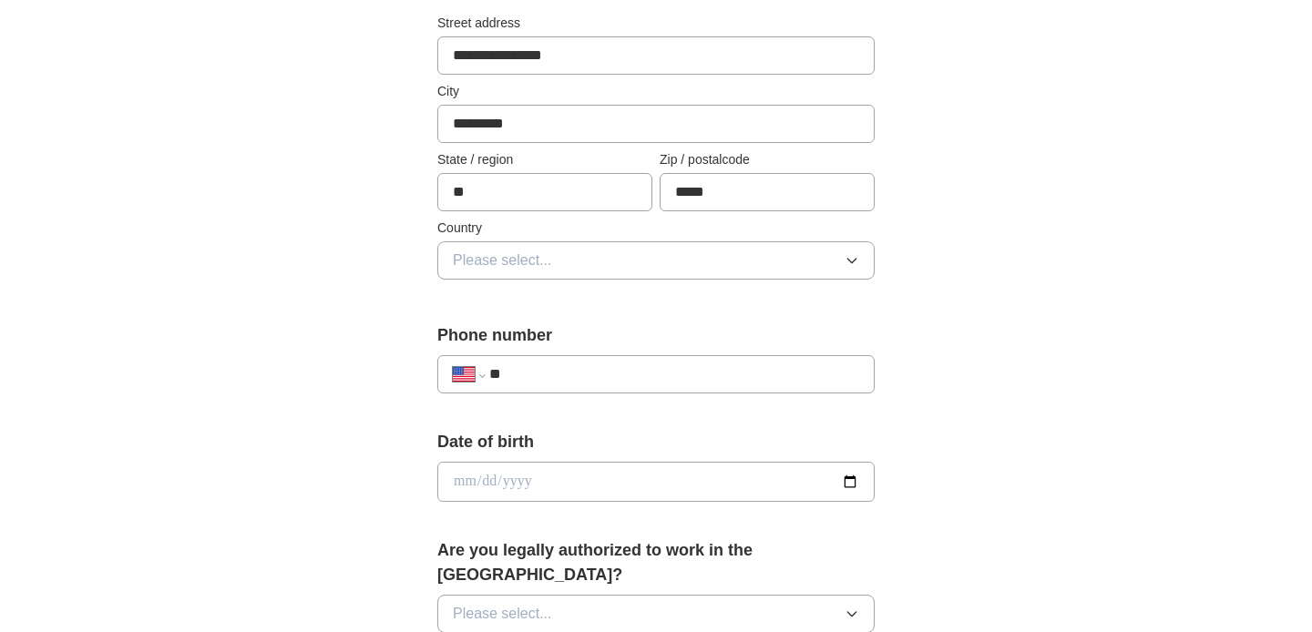
click at [563, 269] on button "Please select..." at bounding box center [655, 260] width 437 height 38
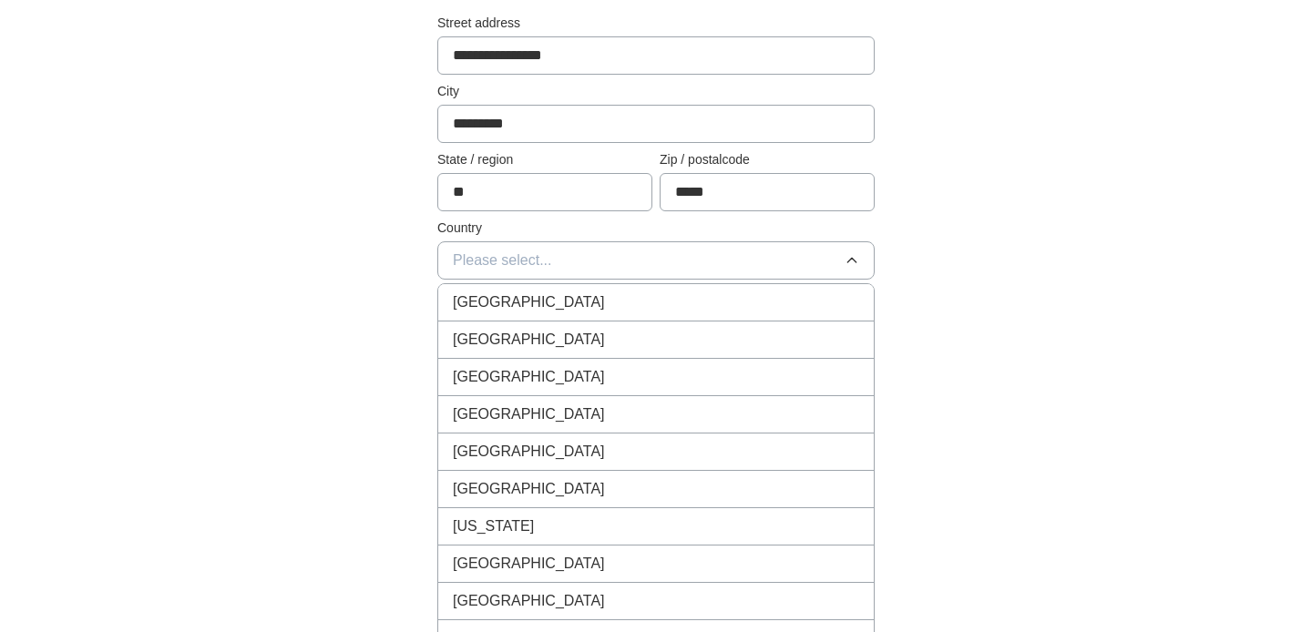
click at [529, 333] on span "[GEOGRAPHIC_DATA]" at bounding box center [529, 340] width 152 height 22
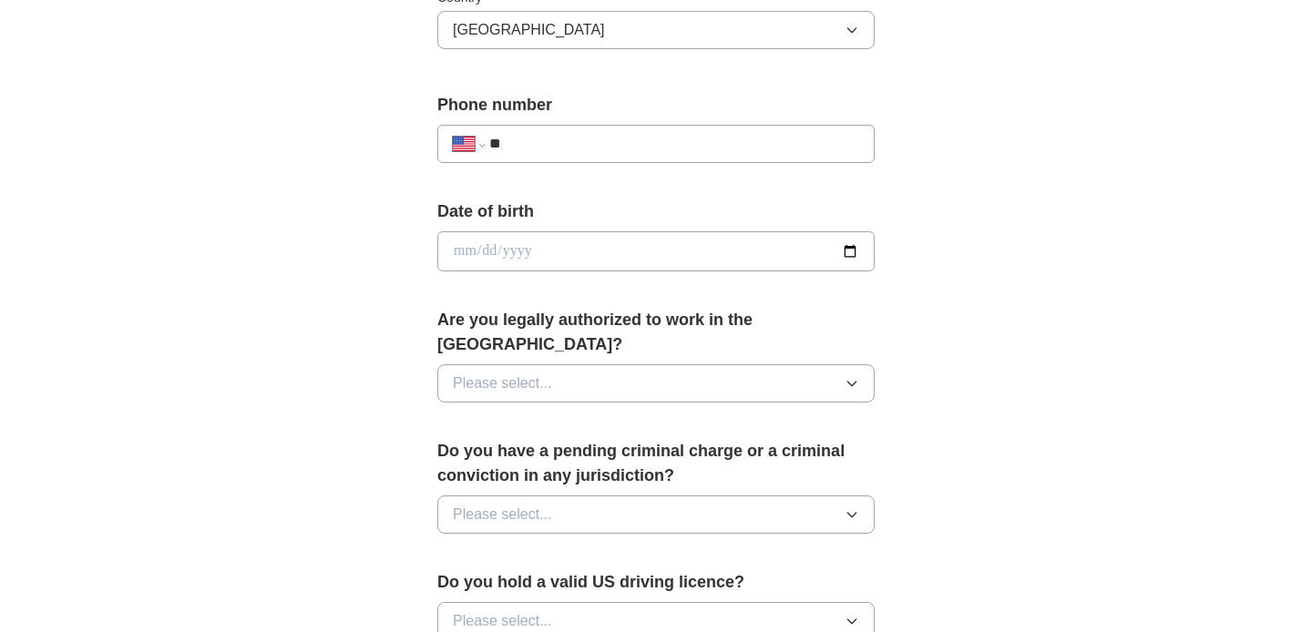
scroll to position [674, 0]
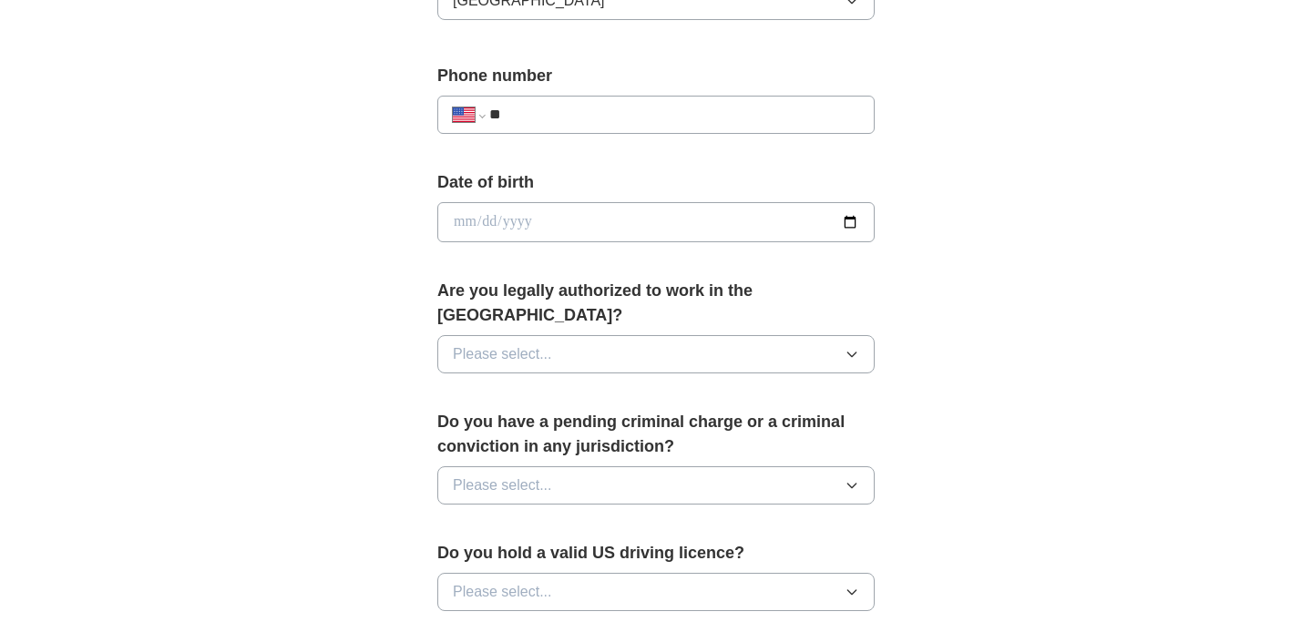
click at [638, 104] on input "**" at bounding box center [674, 115] width 370 height 22
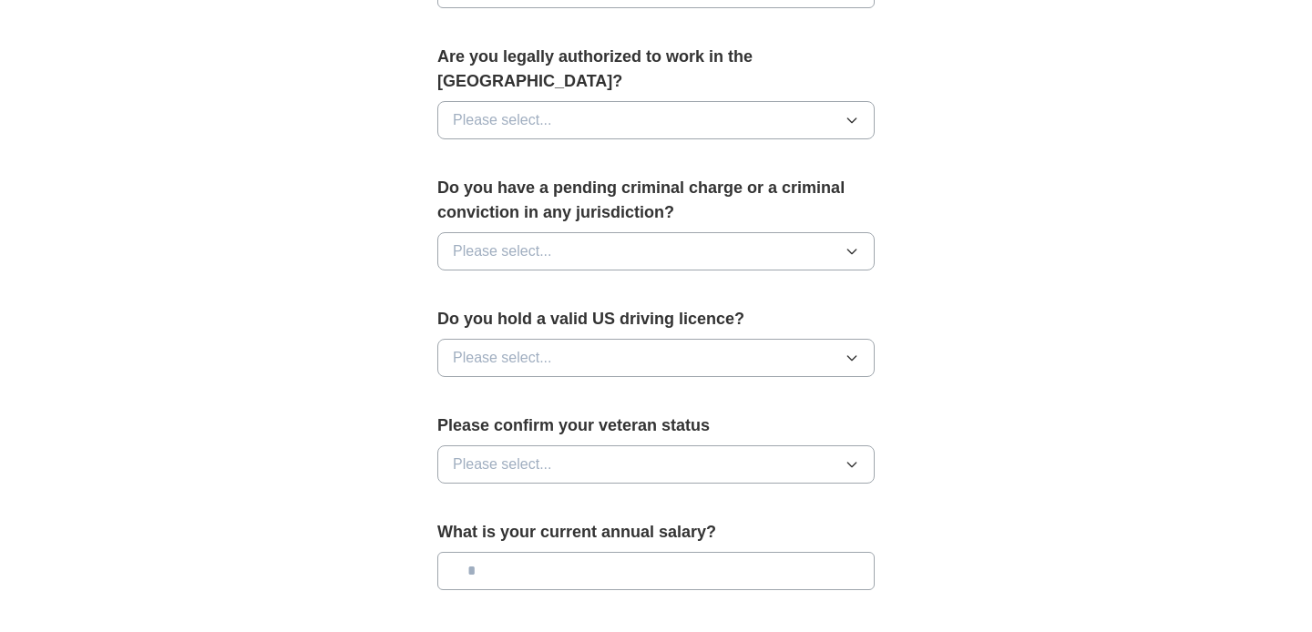
scroll to position [912, 0]
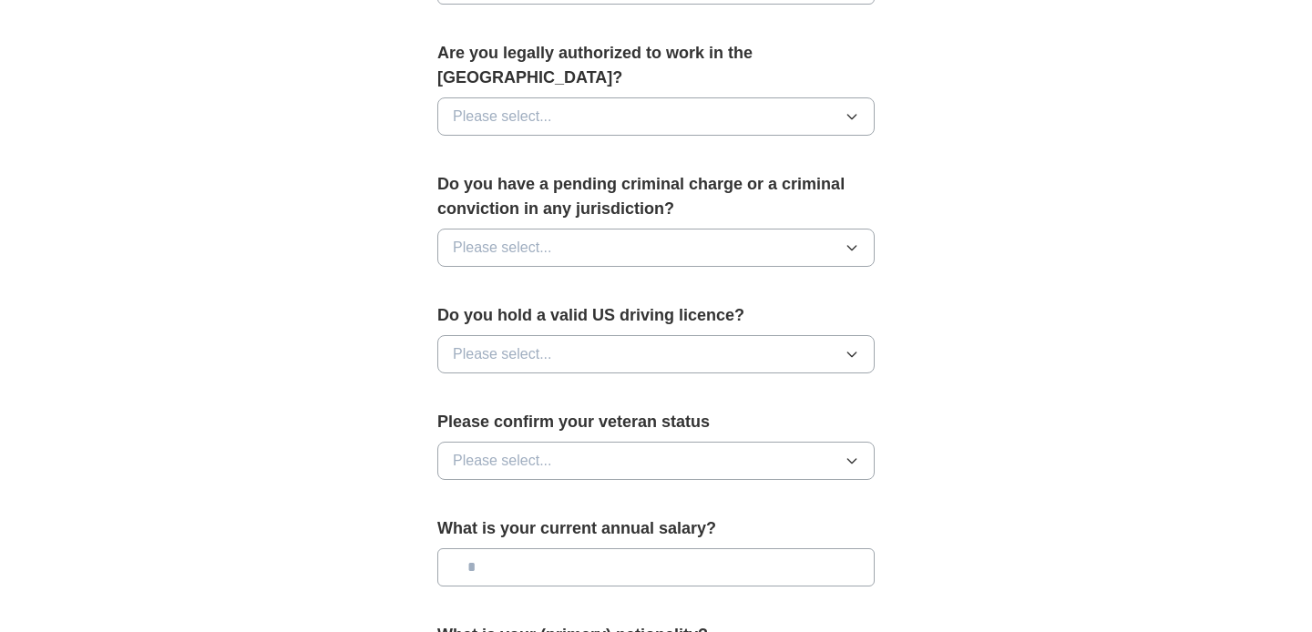
type input "**********"
click at [524, 106] on span "Please select..." at bounding box center [502, 117] width 99 height 22
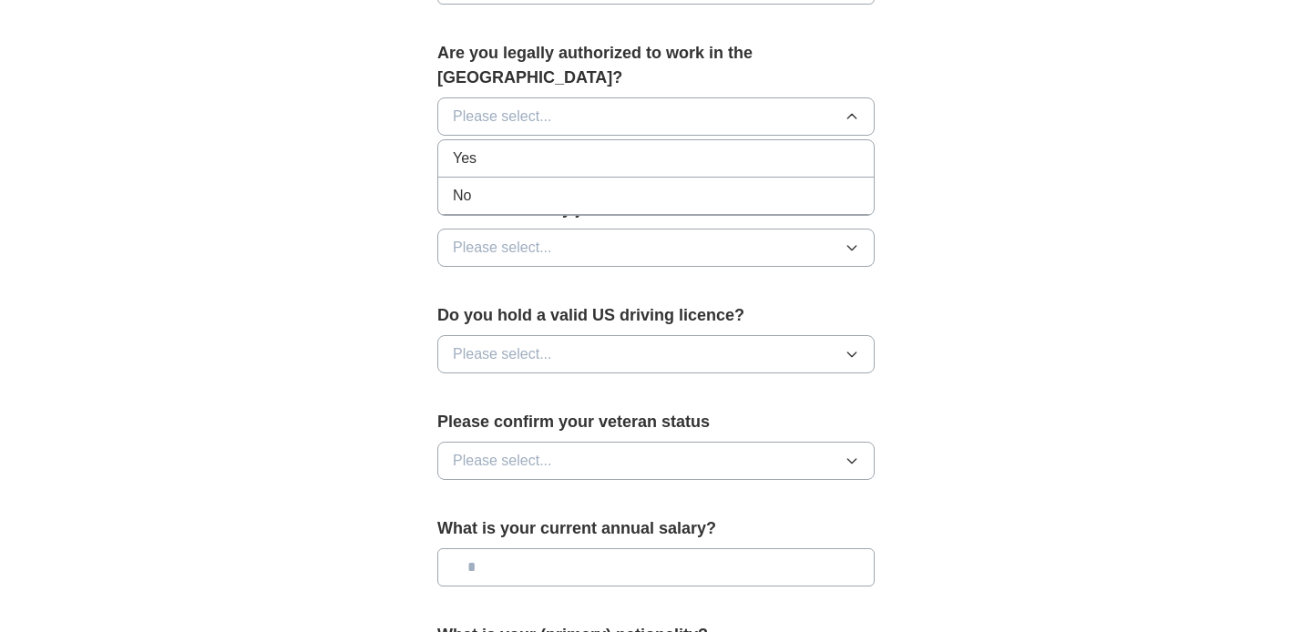
click at [490, 146] on li "Yes" at bounding box center [656, 158] width 436 height 37
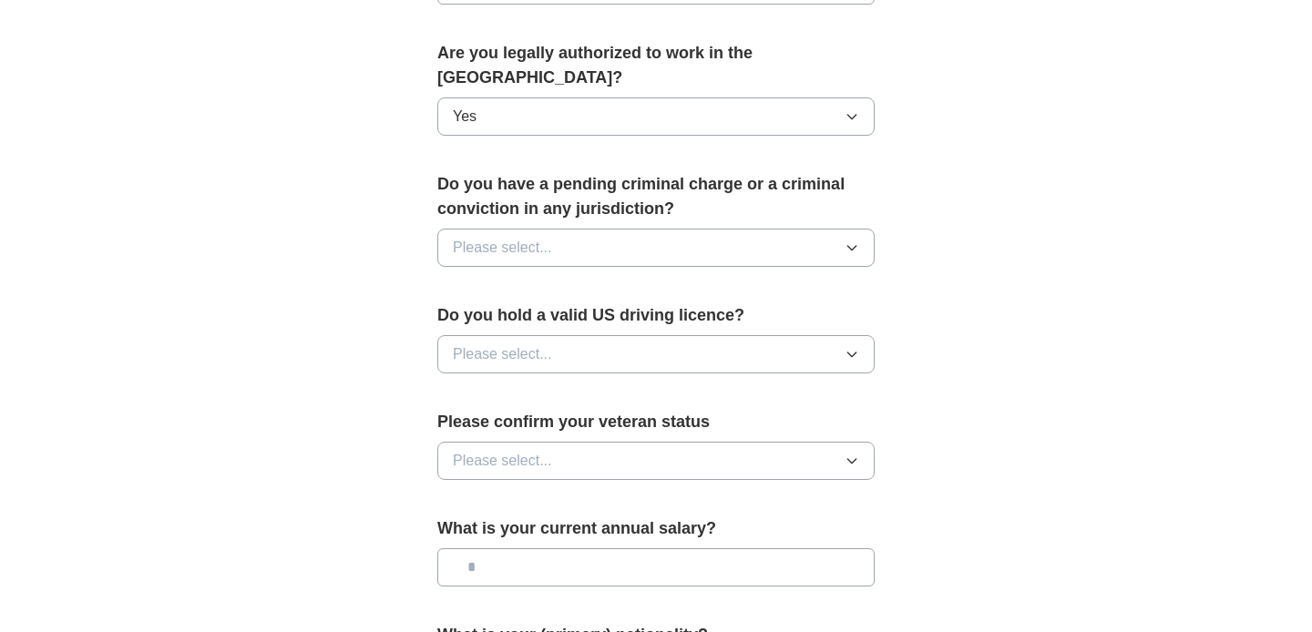
click at [562, 229] on button "Please select..." at bounding box center [655, 248] width 437 height 38
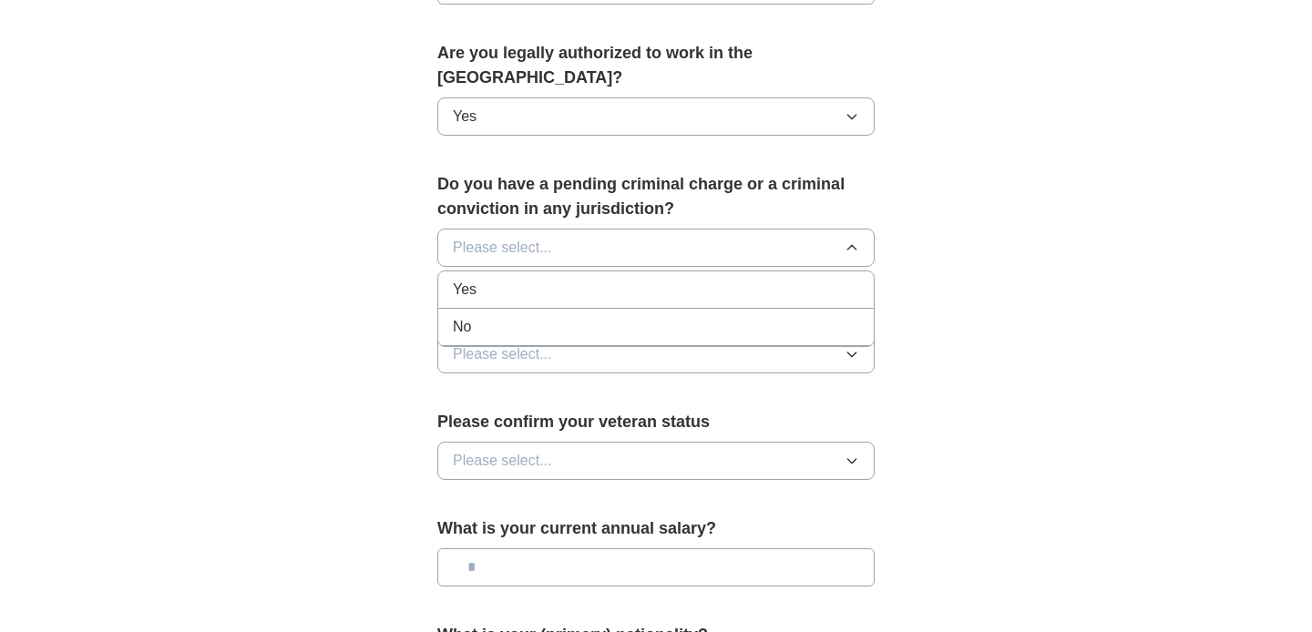
click at [505, 316] on div "No" at bounding box center [656, 327] width 406 height 22
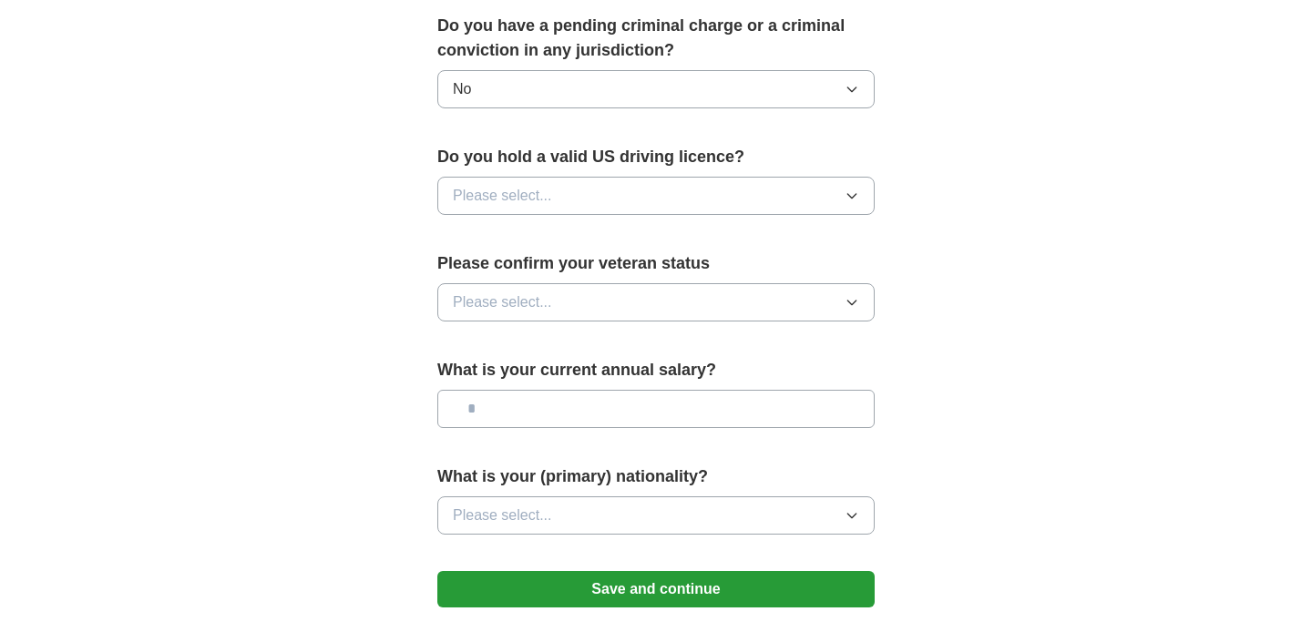
scroll to position [1094, 0]
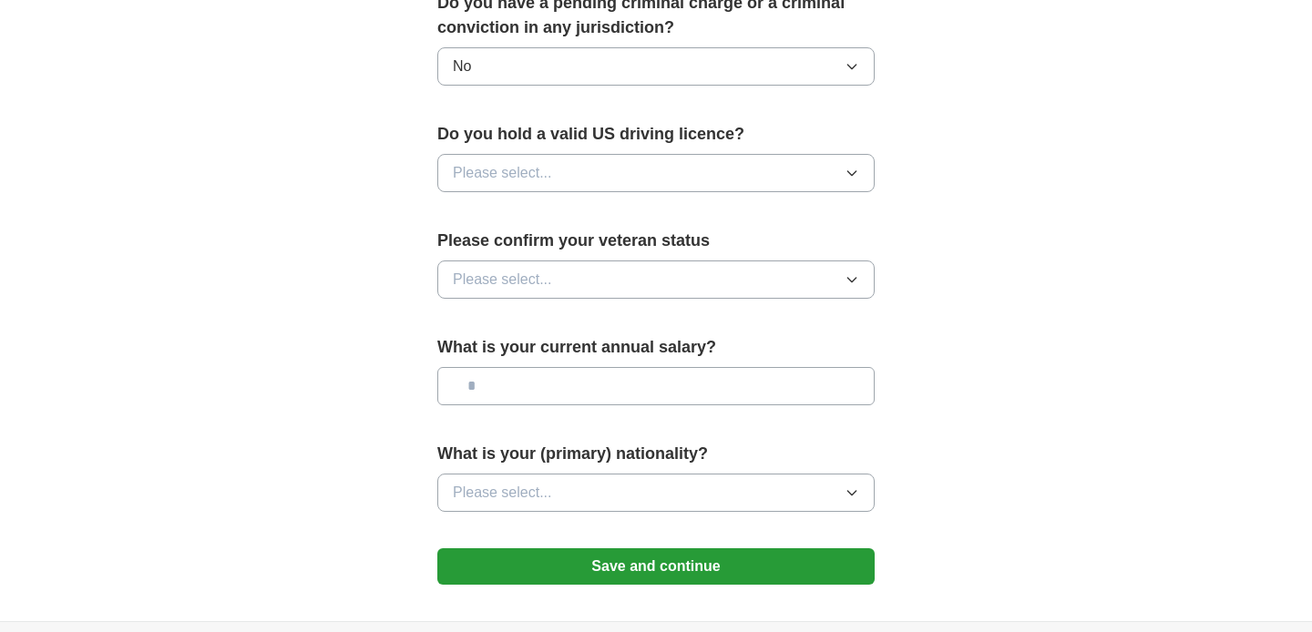
click at [504, 162] on span "Please select..." at bounding box center [502, 173] width 99 height 22
click at [486, 204] on div "Yes" at bounding box center [656, 215] width 406 height 22
click at [490, 269] on span "Please select..." at bounding box center [502, 280] width 99 height 22
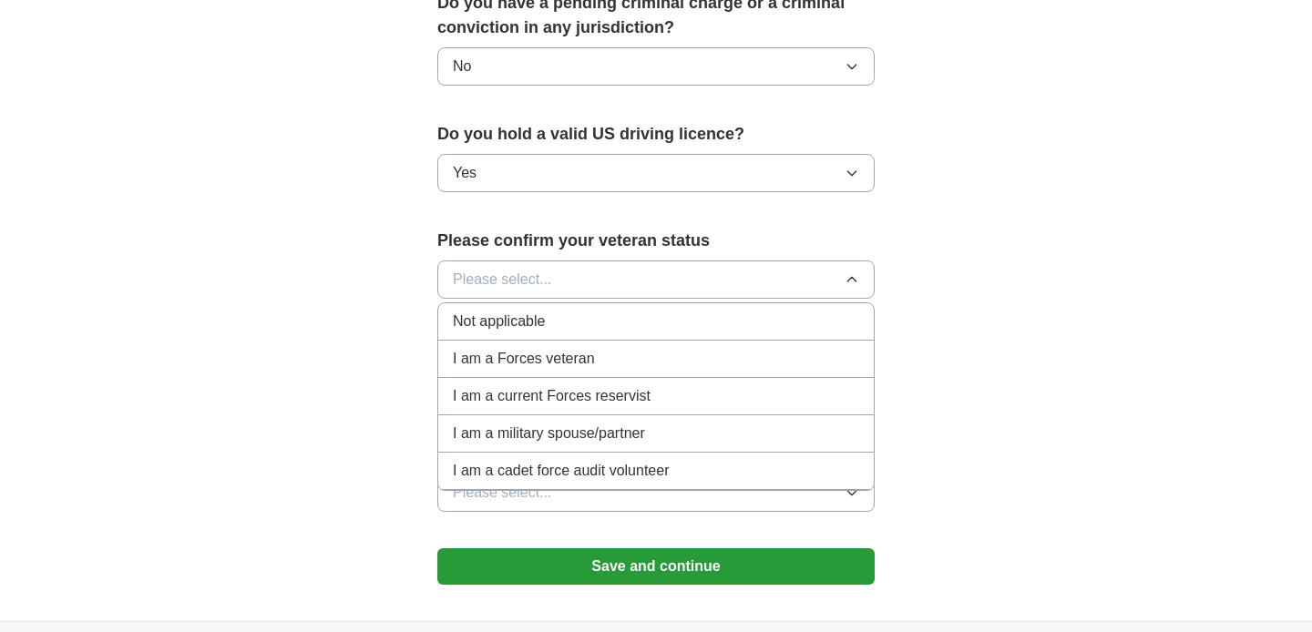
click at [504, 311] on span "Not applicable" at bounding box center [499, 322] width 92 height 22
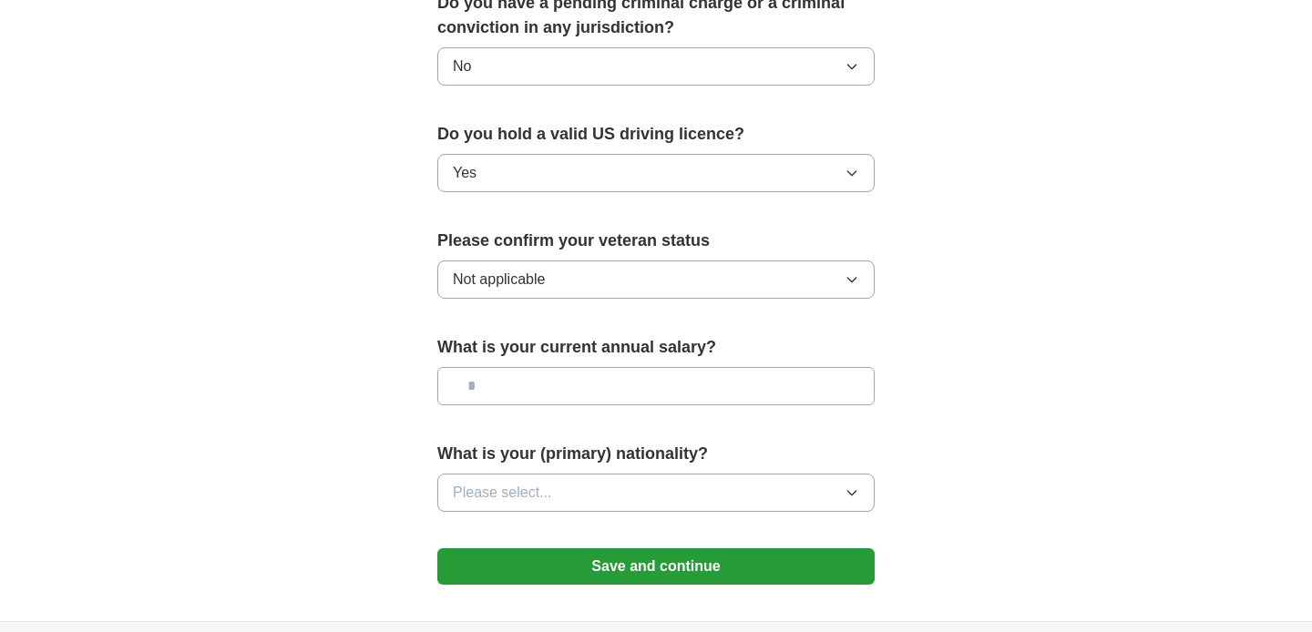
click at [569, 367] on input "text" at bounding box center [655, 386] width 437 height 38
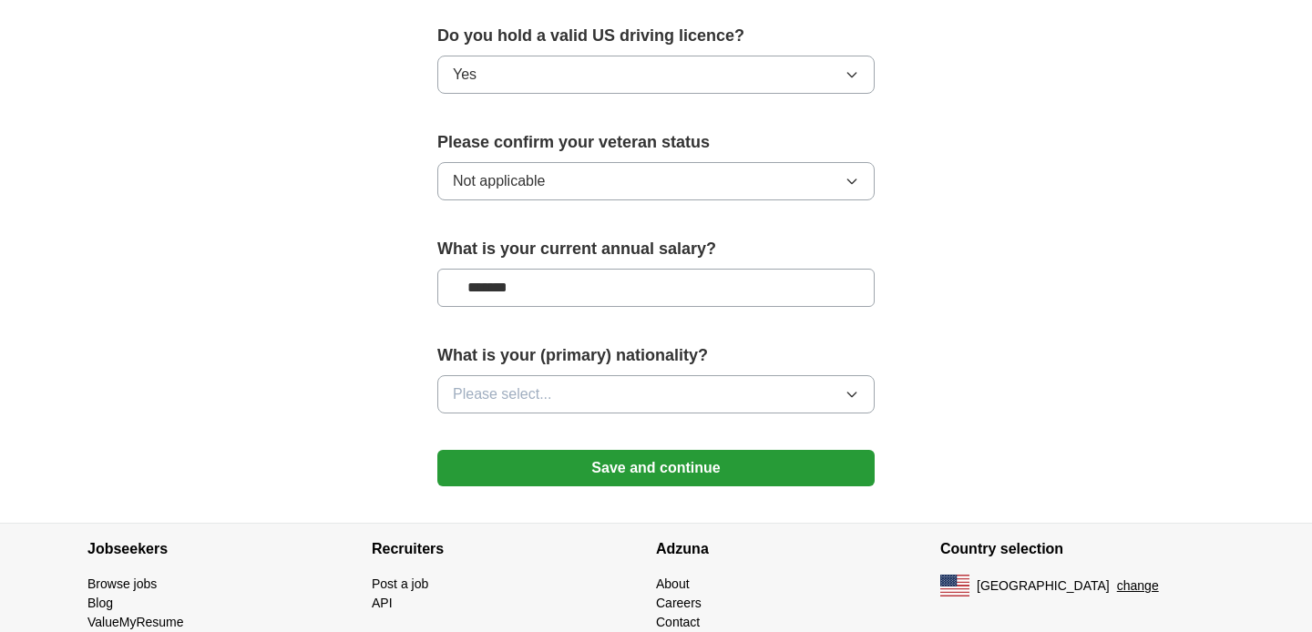
scroll to position [1195, 0]
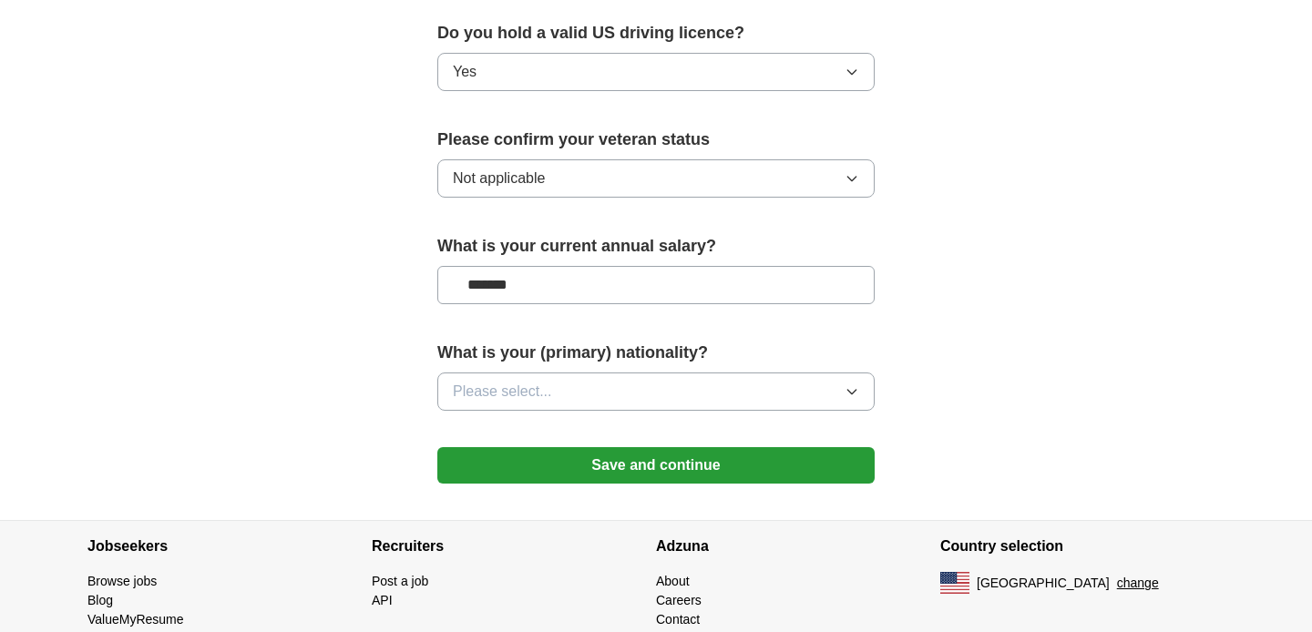
type input "*******"
click at [589, 373] on button "Please select..." at bounding box center [655, 392] width 437 height 38
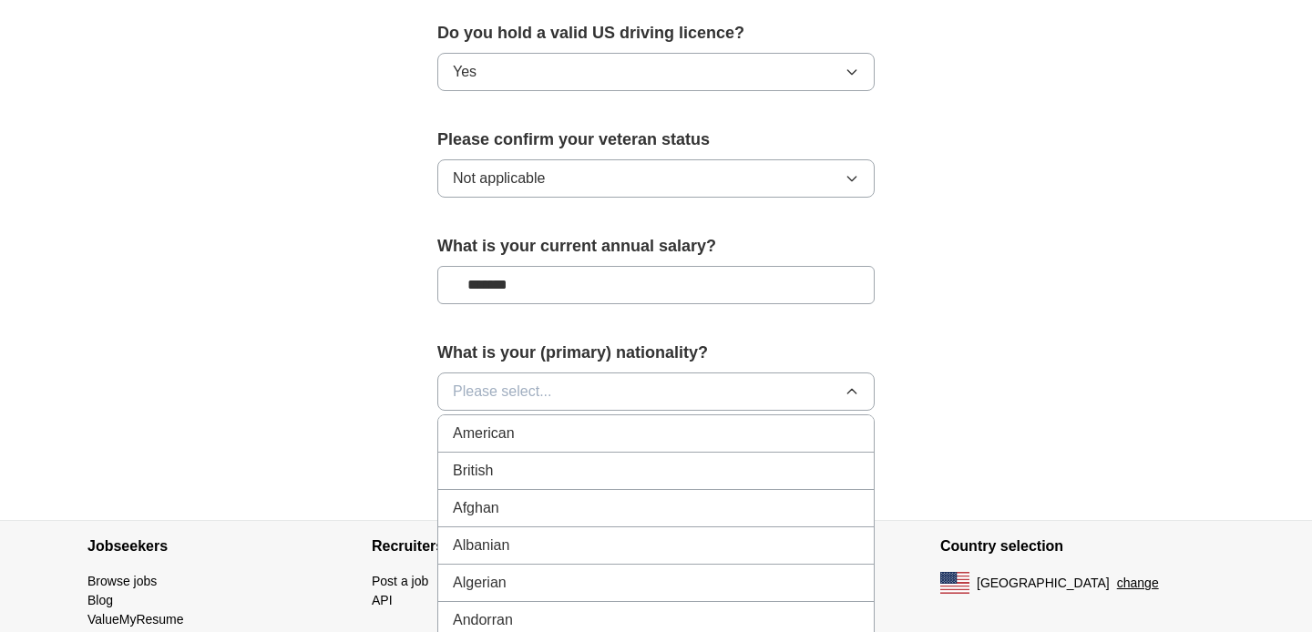
scroll to position [11, 0]
click at [504, 412] on span "American" at bounding box center [484, 423] width 62 height 22
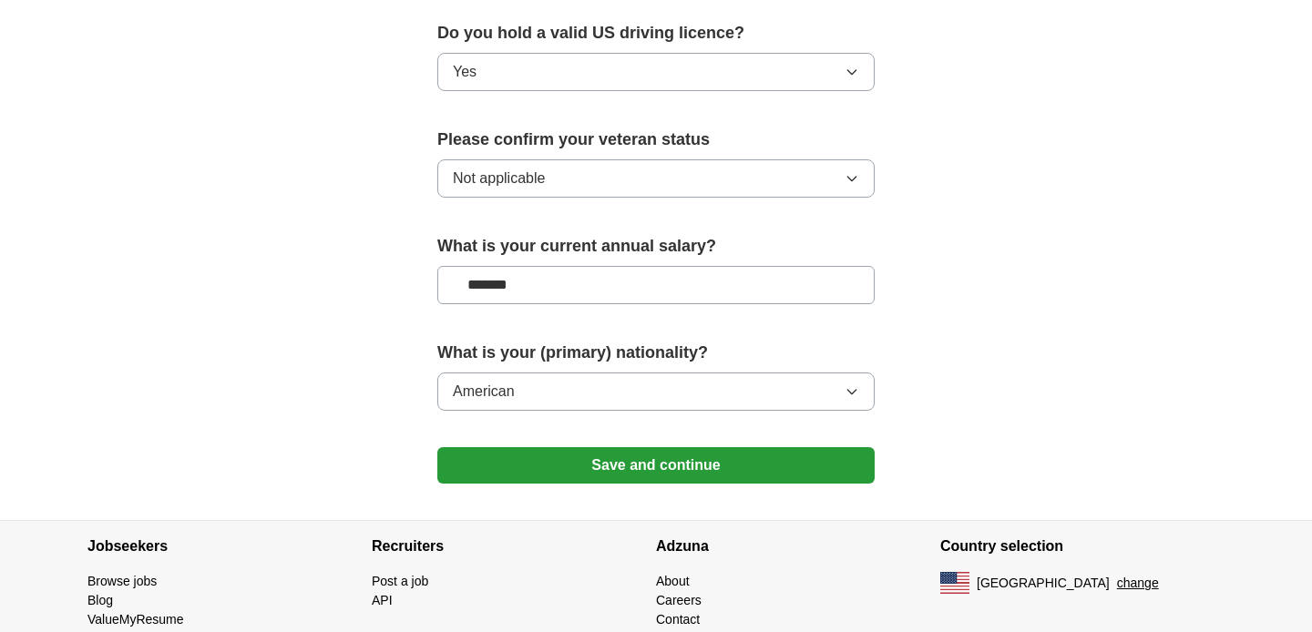
click at [586, 447] on button "Save and continue" at bounding box center [655, 465] width 437 height 36
